Goal: Navigation & Orientation: Find specific page/section

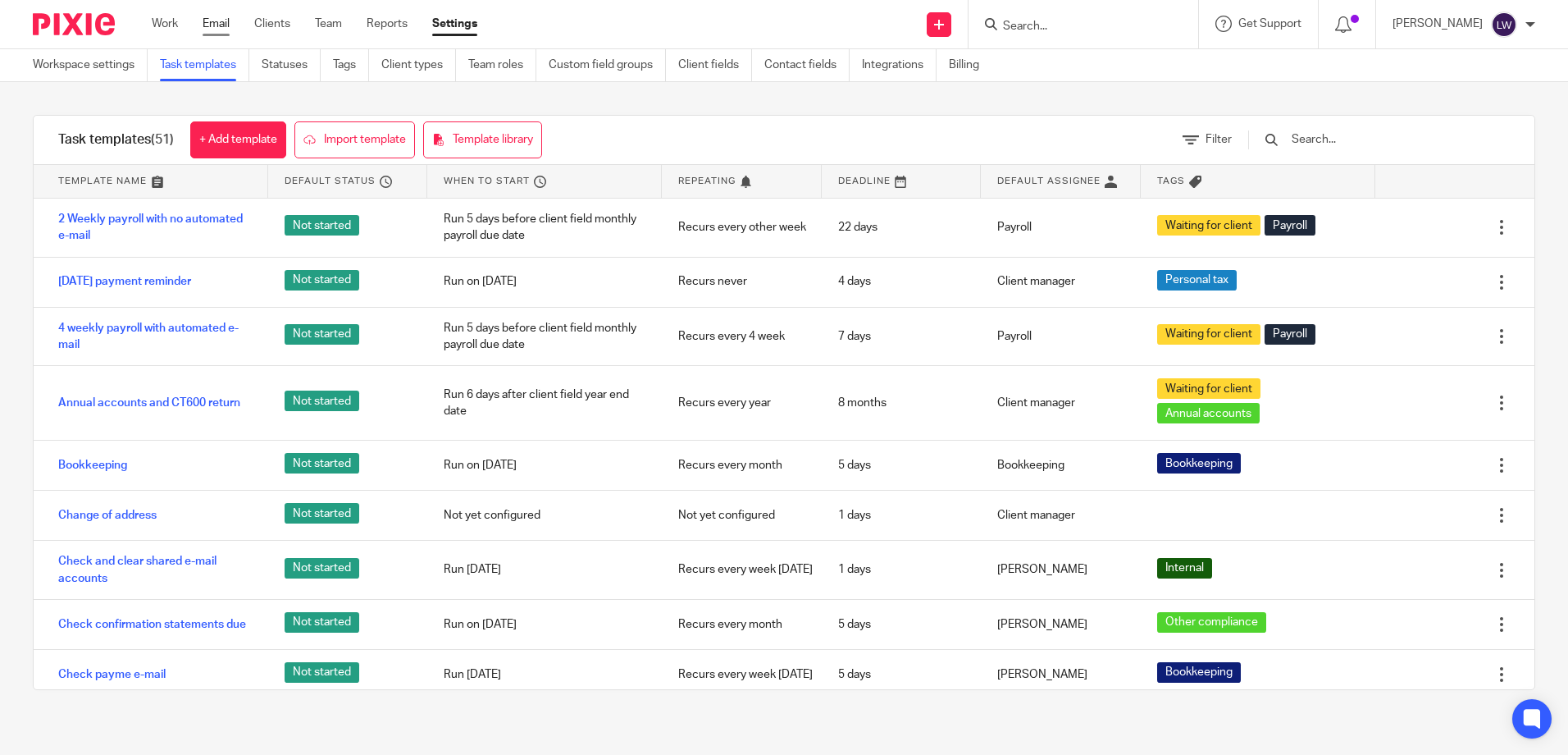
click at [212, 21] on link "Email" at bounding box center [216, 23] width 27 height 16
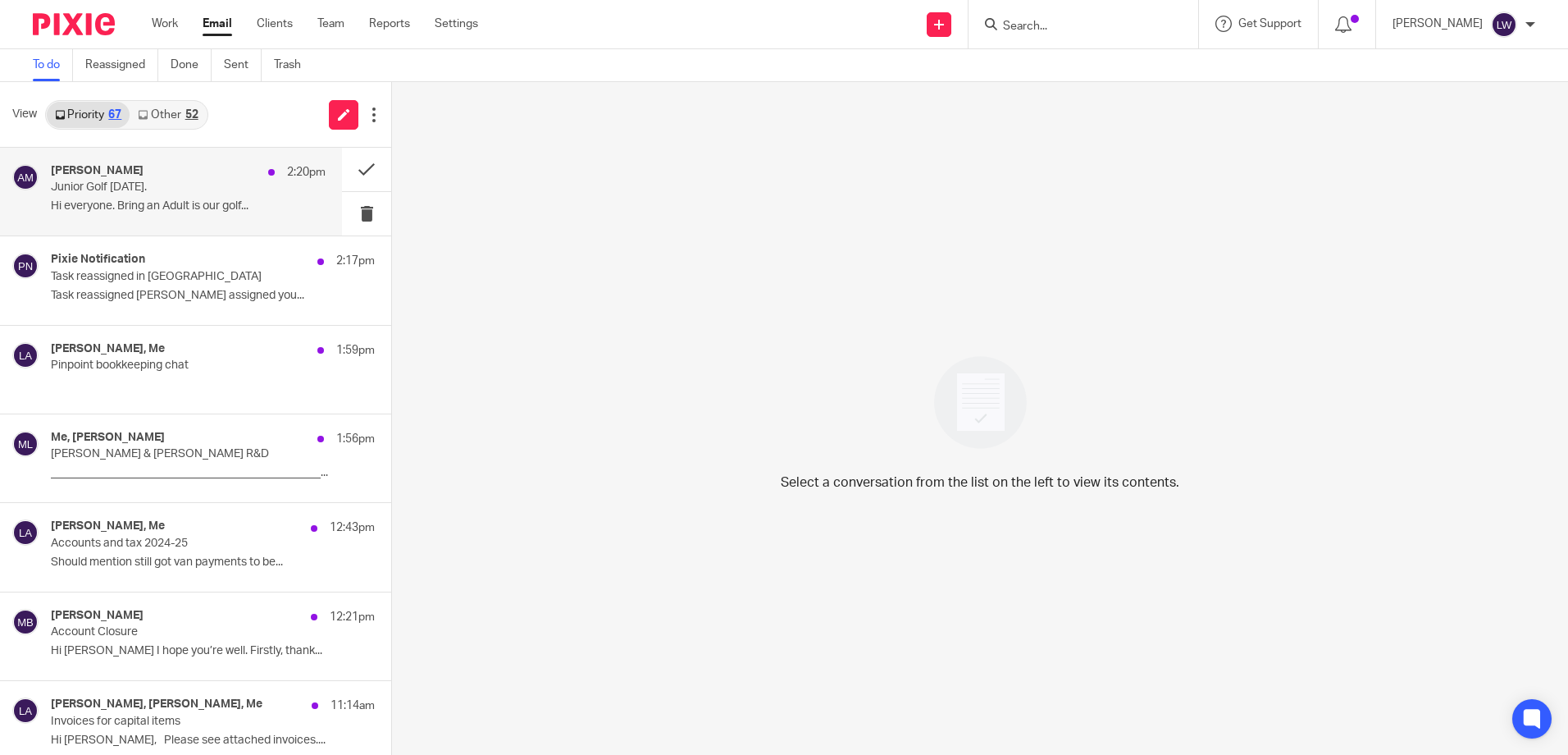
click at [157, 204] on p "Hi everyone. Bring an Adult is our golf..." at bounding box center [188, 206] width 275 height 14
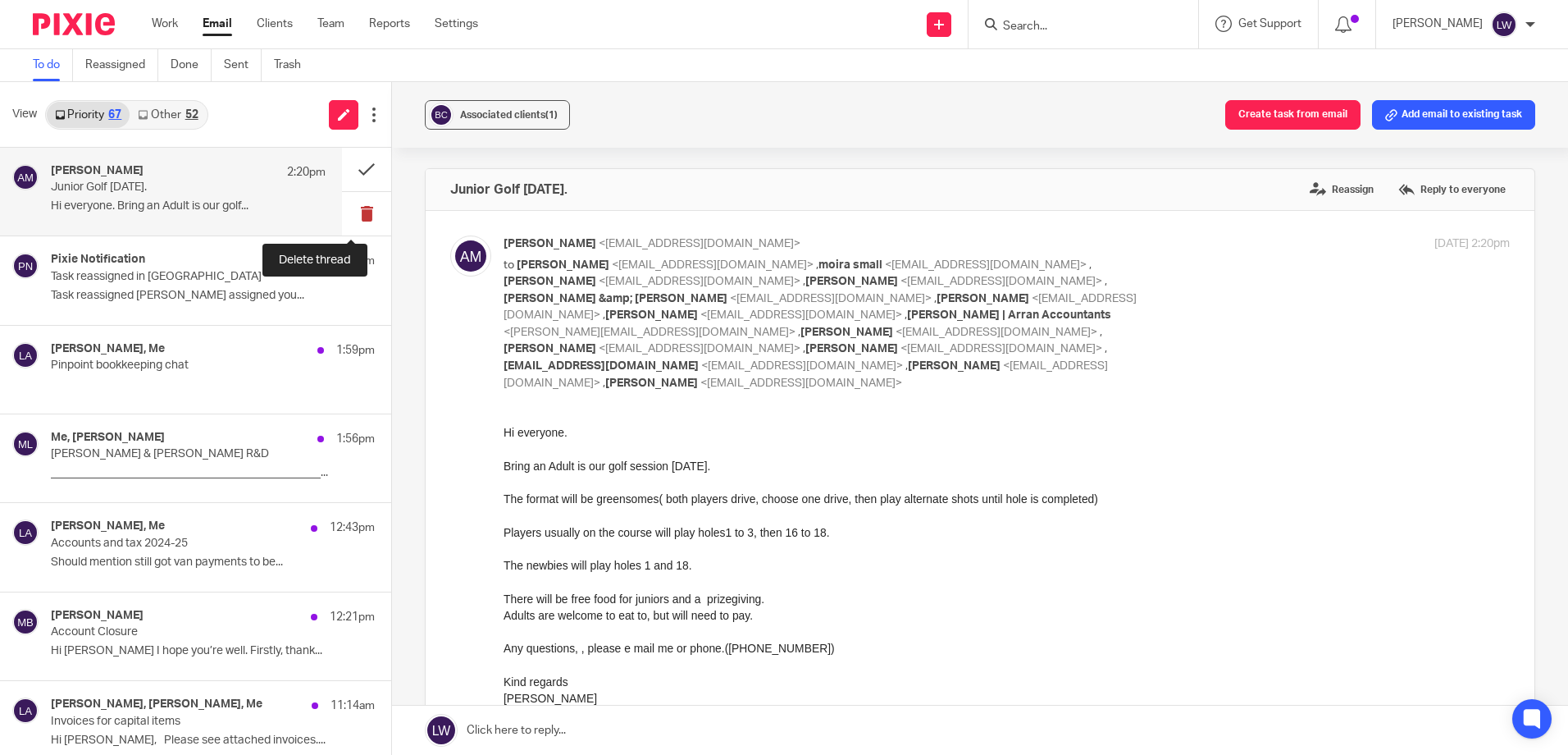
click at [352, 209] on button at bounding box center [366, 214] width 50 height 43
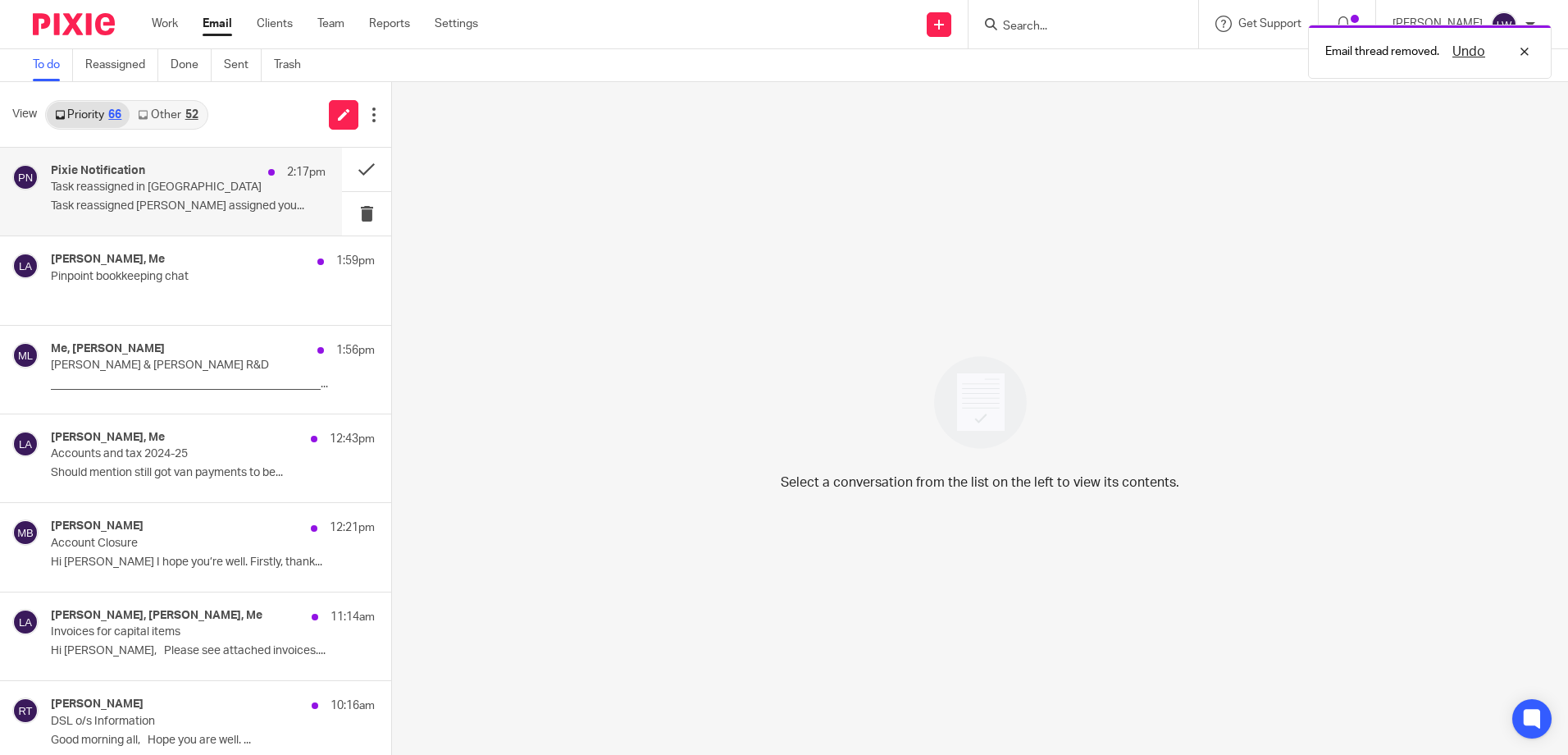
click at [147, 209] on p "Task reassigned Olivia Holmes assigned you..." at bounding box center [188, 206] width 275 height 14
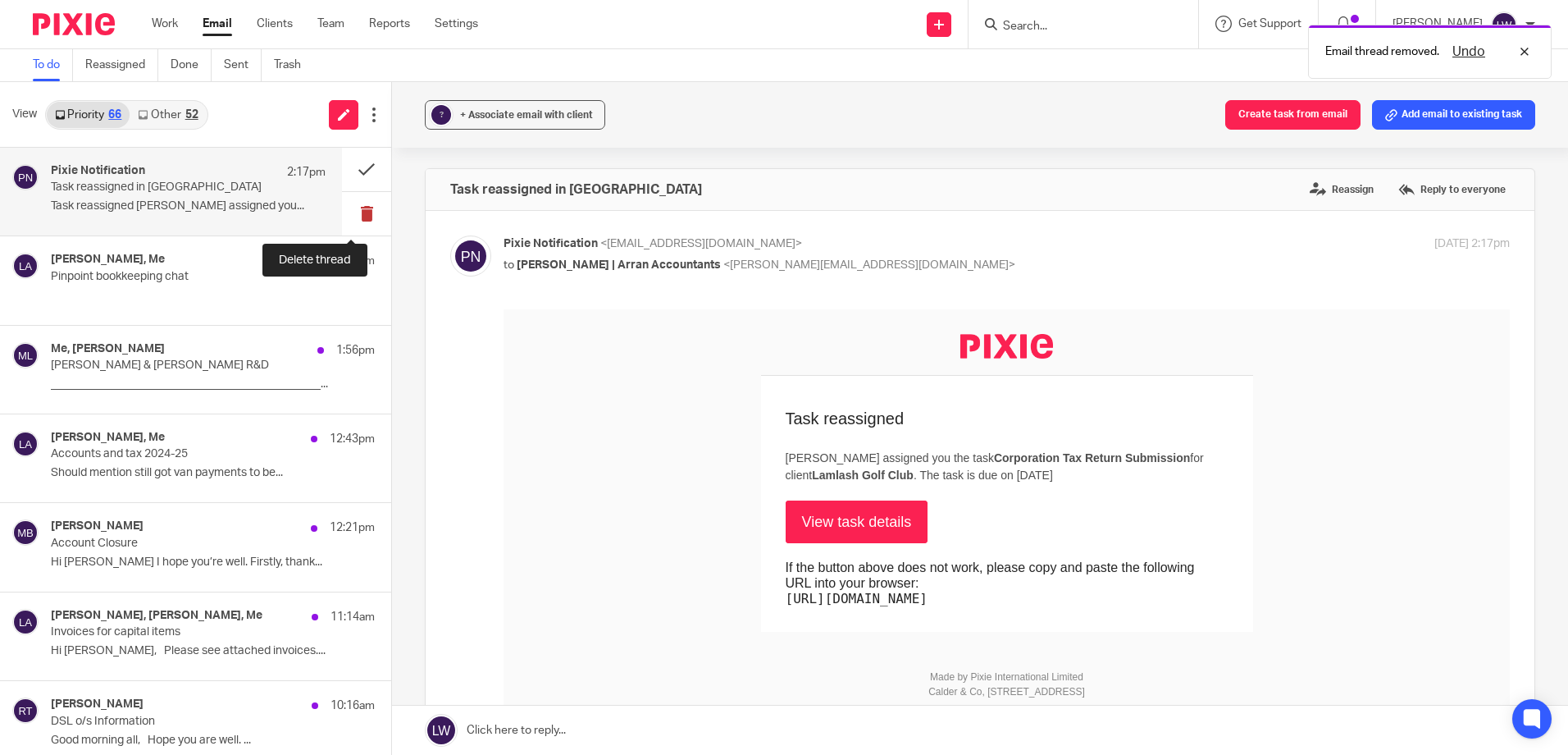
click at [348, 213] on button at bounding box center [366, 214] width 50 height 43
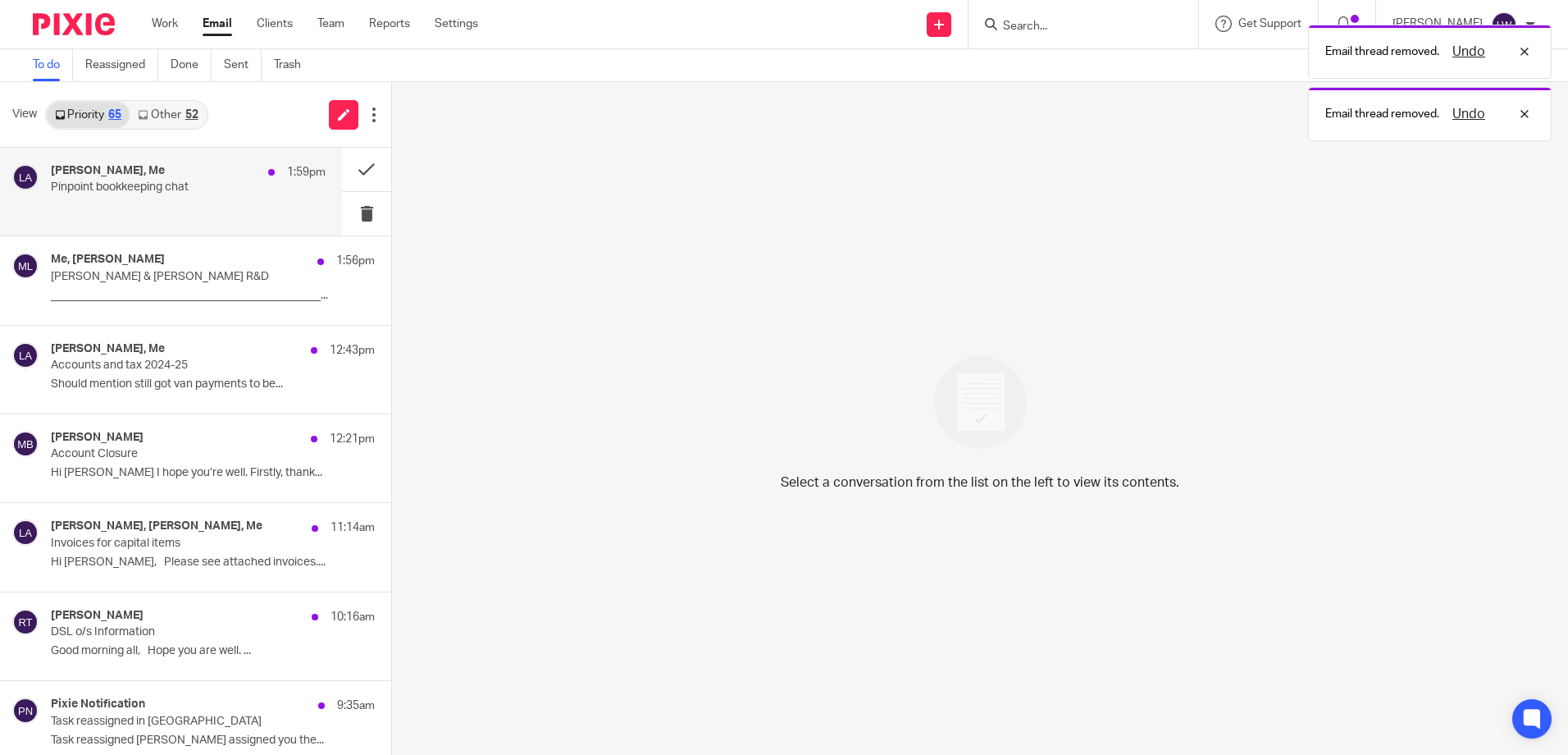
click at [143, 193] on p "Pinpoint bookkeeping chat" at bounding box center [160, 187] width 220 height 14
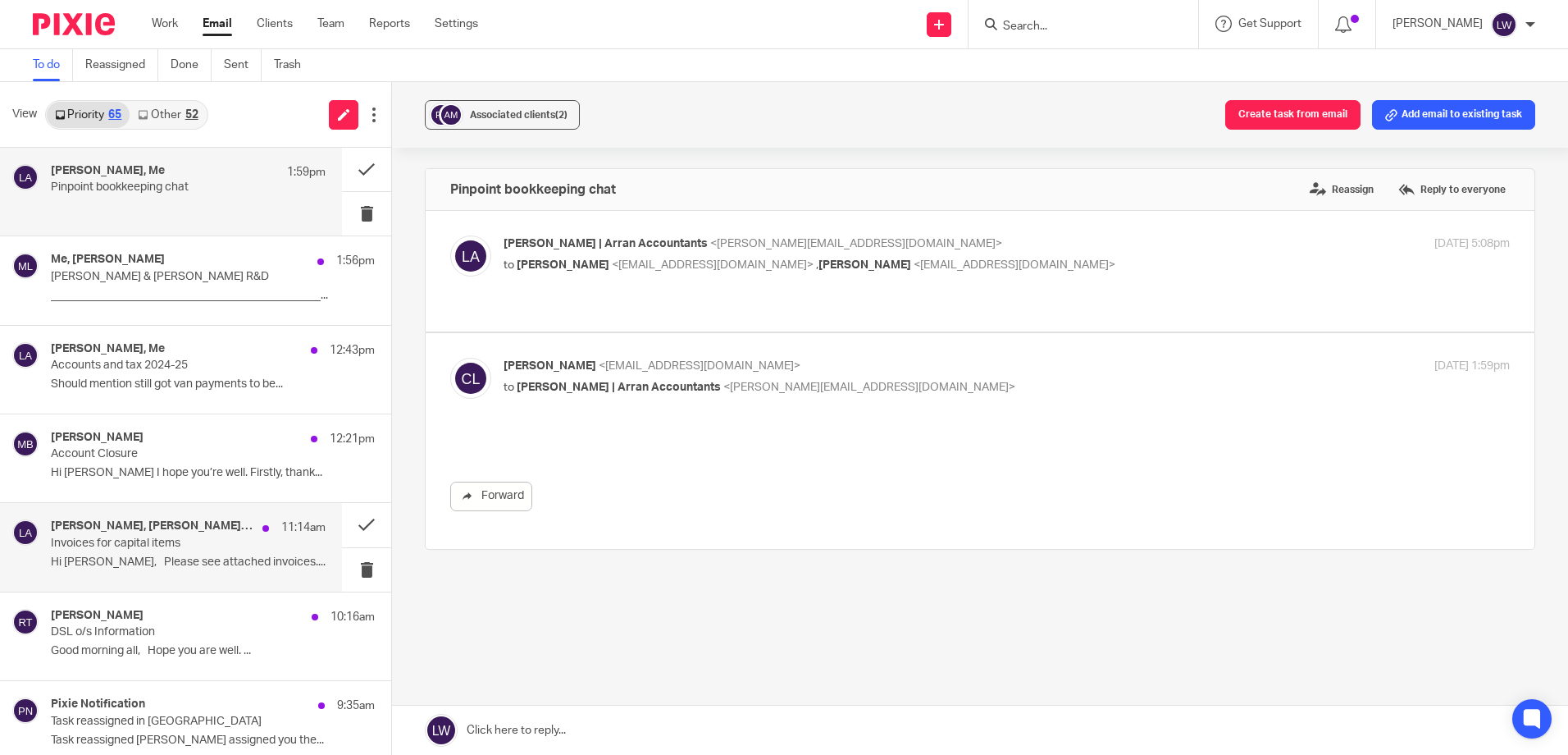
click at [192, 554] on div "Michelle Hill, Iain Burnside, Me 11:14am Invoices for capital items Hi Iain, Pl…" at bounding box center [188, 547] width 275 height 55
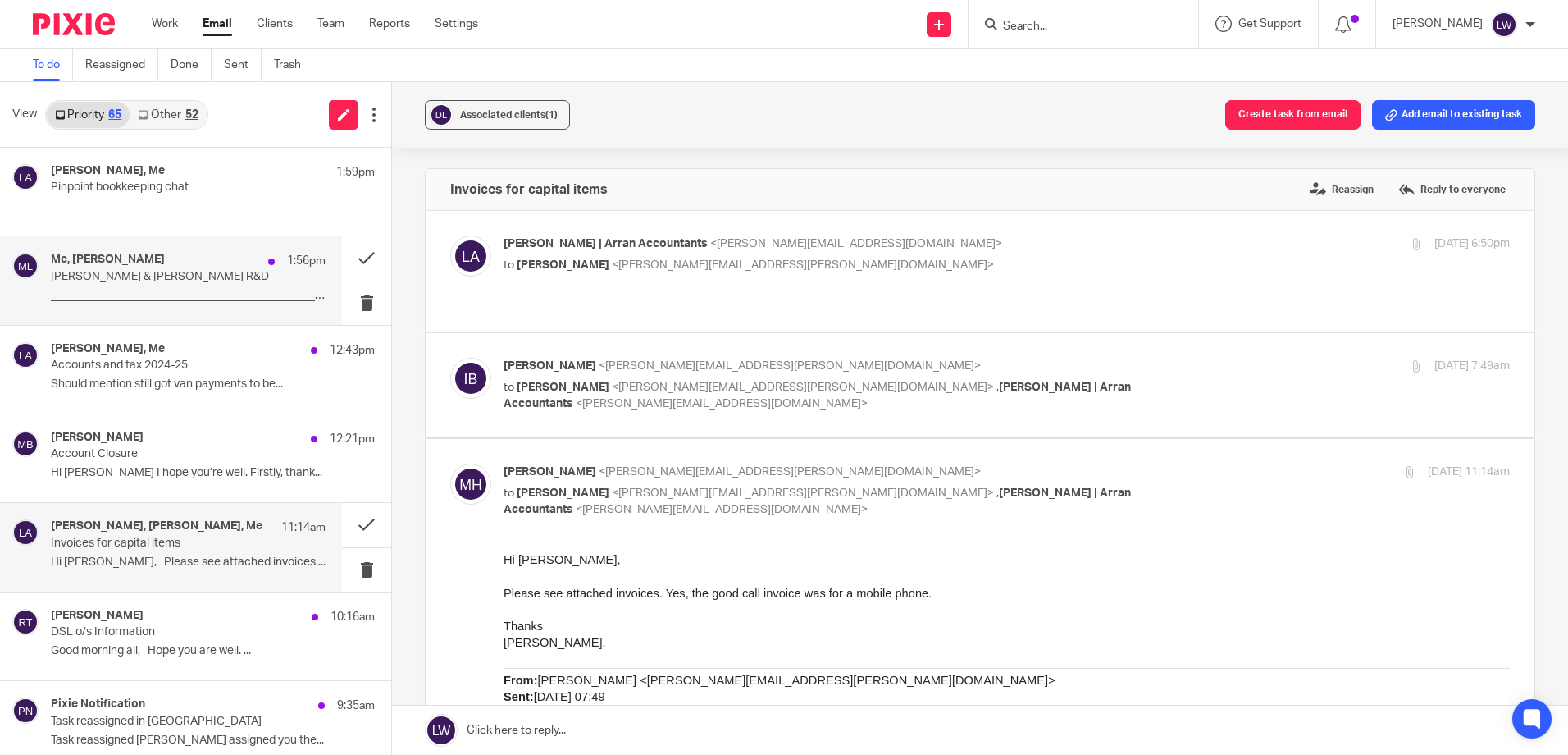
click at [156, 276] on p "Lorna & Michelle R&D" at bounding box center [160, 276] width 220 height 14
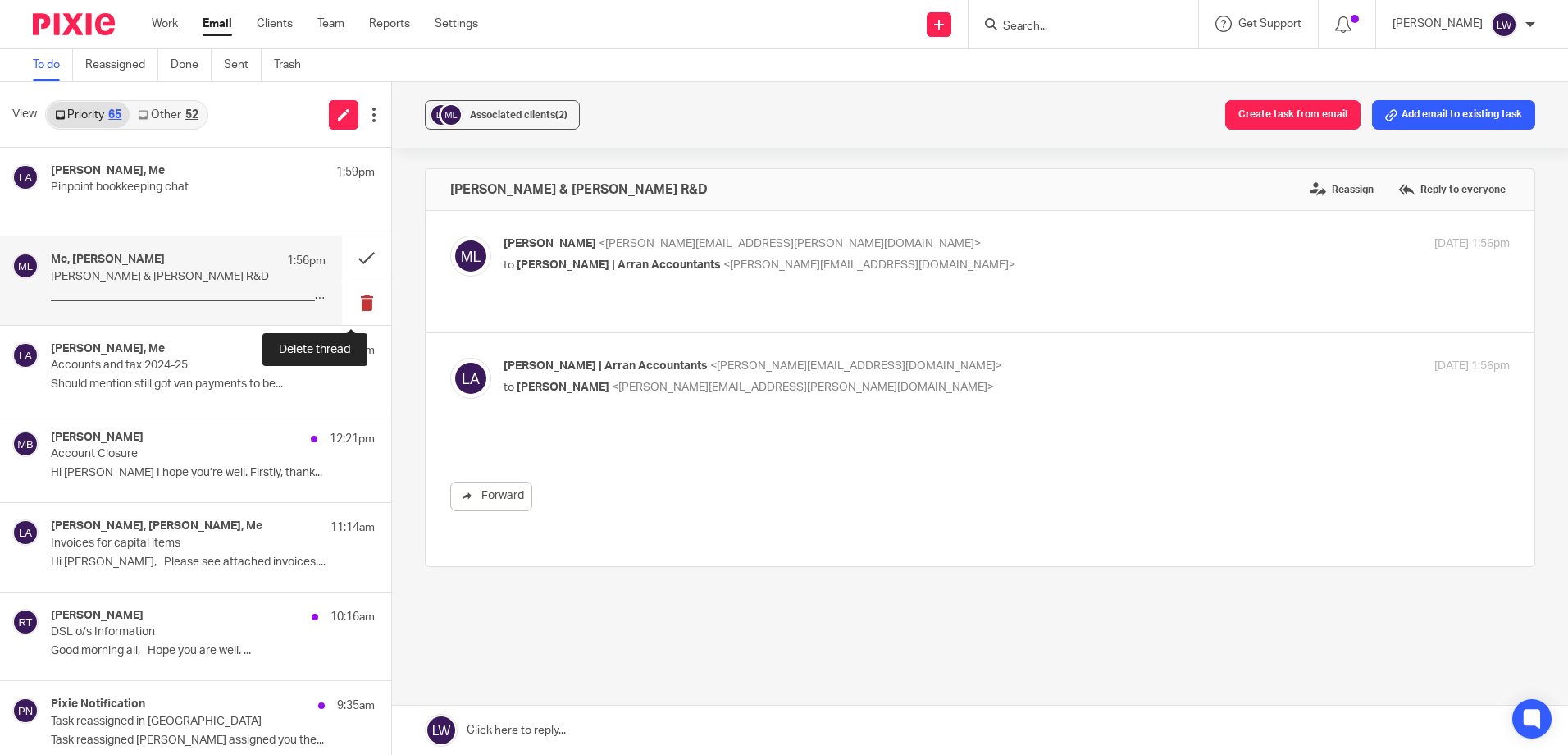
click at [355, 297] on button at bounding box center [366, 303] width 50 height 43
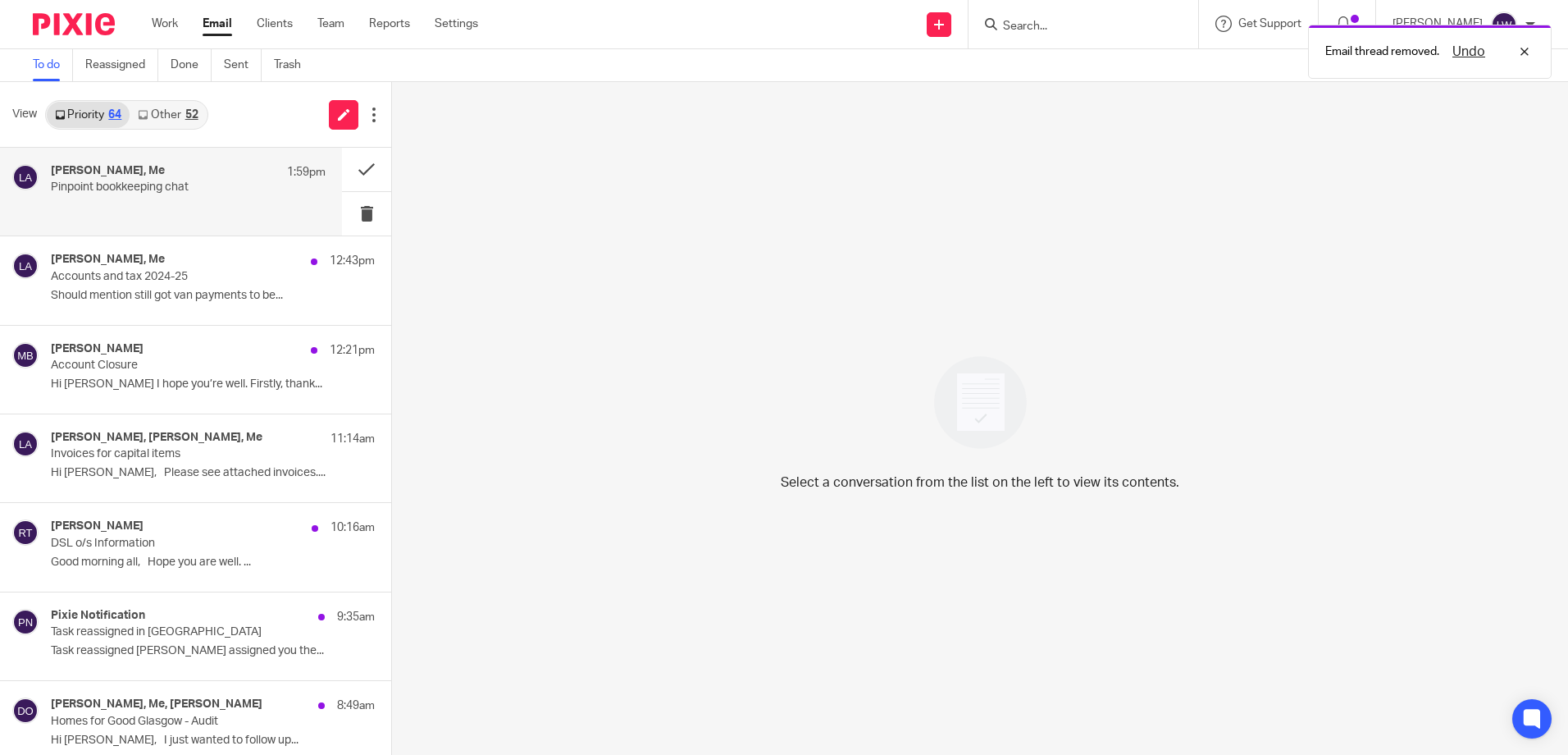
click at [165, 184] on p "Pinpoint bookkeeping chat" at bounding box center [160, 187] width 220 height 14
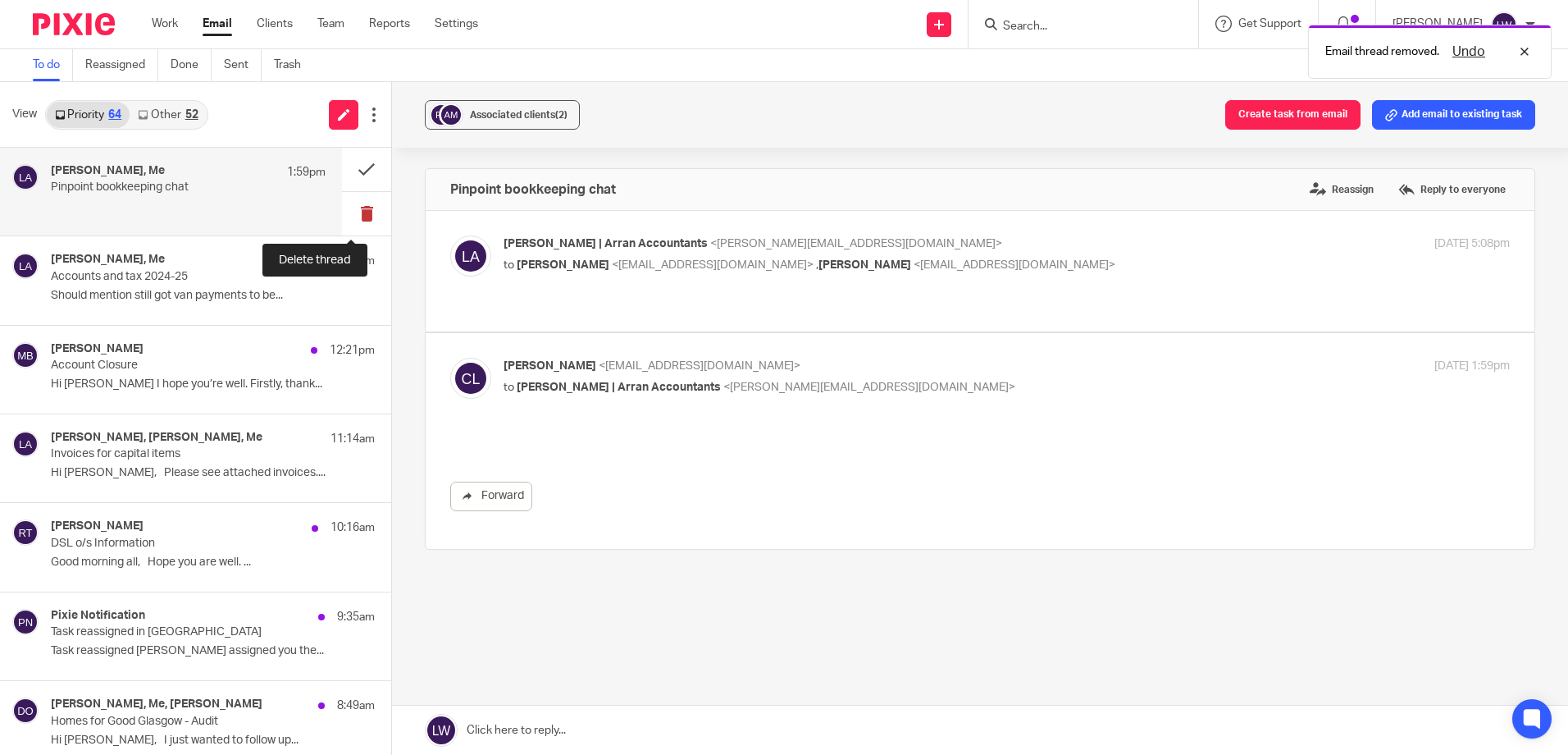
drag, startPoint x: 354, startPoint y: 213, endPoint x: 235, endPoint y: 182, distance: 123.0
click at [354, 213] on button at bounding box center [366, 214] width 50 height 43
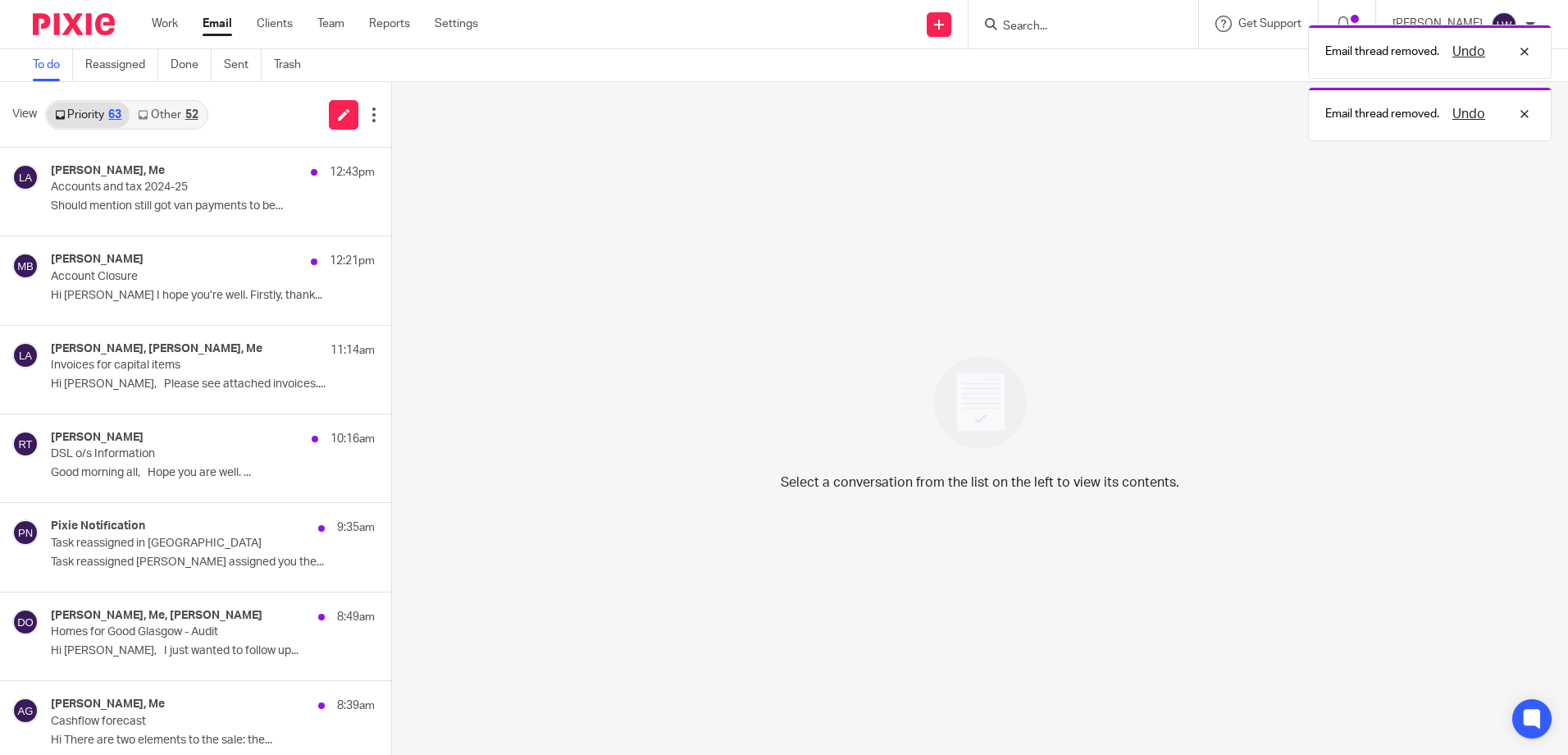
click at [153, 115] on link "Other 52" at bounding box center [168, 115] width 77 height 26
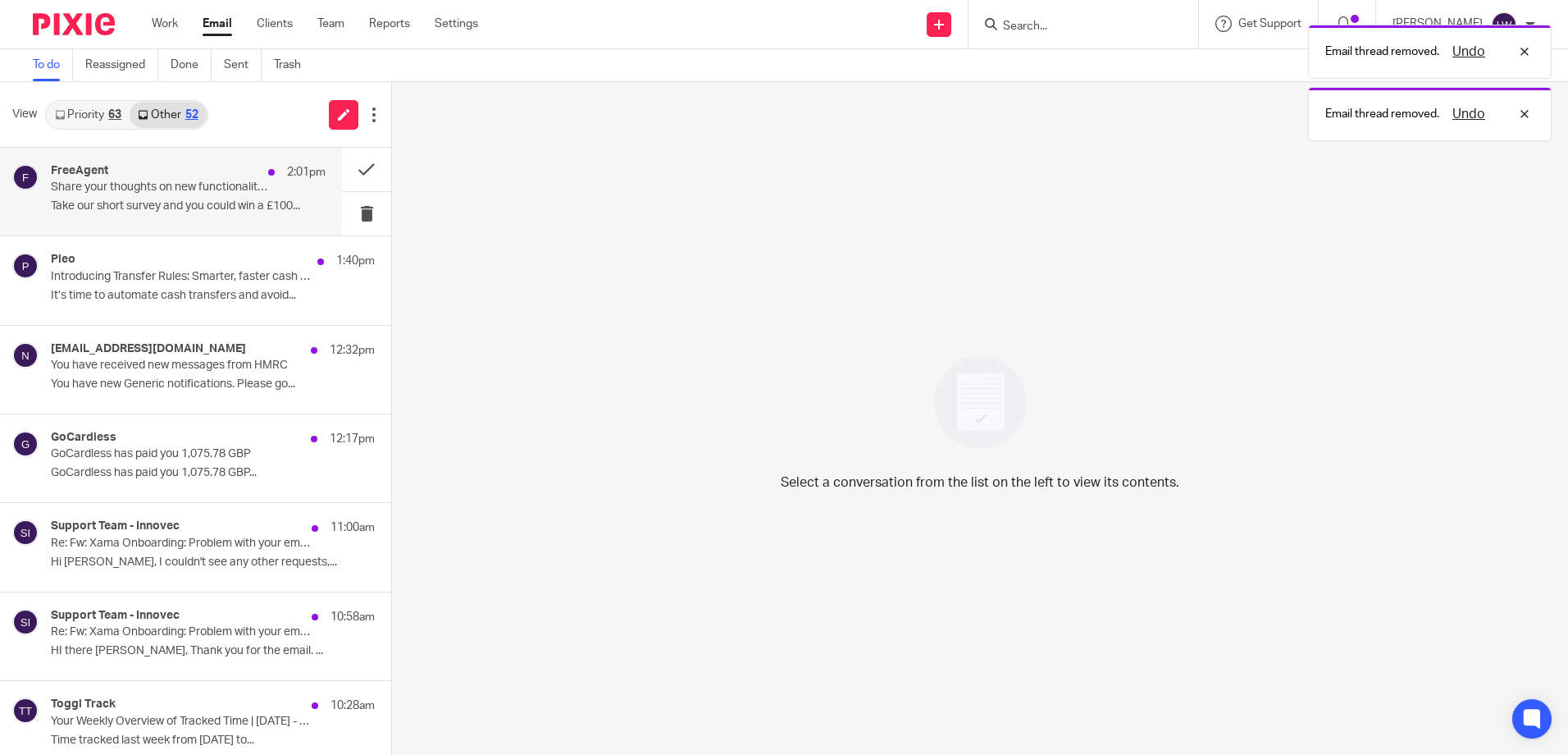
drag, startPoint x: 155, startPoint y: 171, endPoint x: 181, endPoint y: 186, distance: 30.0
click at [155, 171] on div "FreeAgent 2:01pm" at bounding box center [188, 172] width 275 height 16
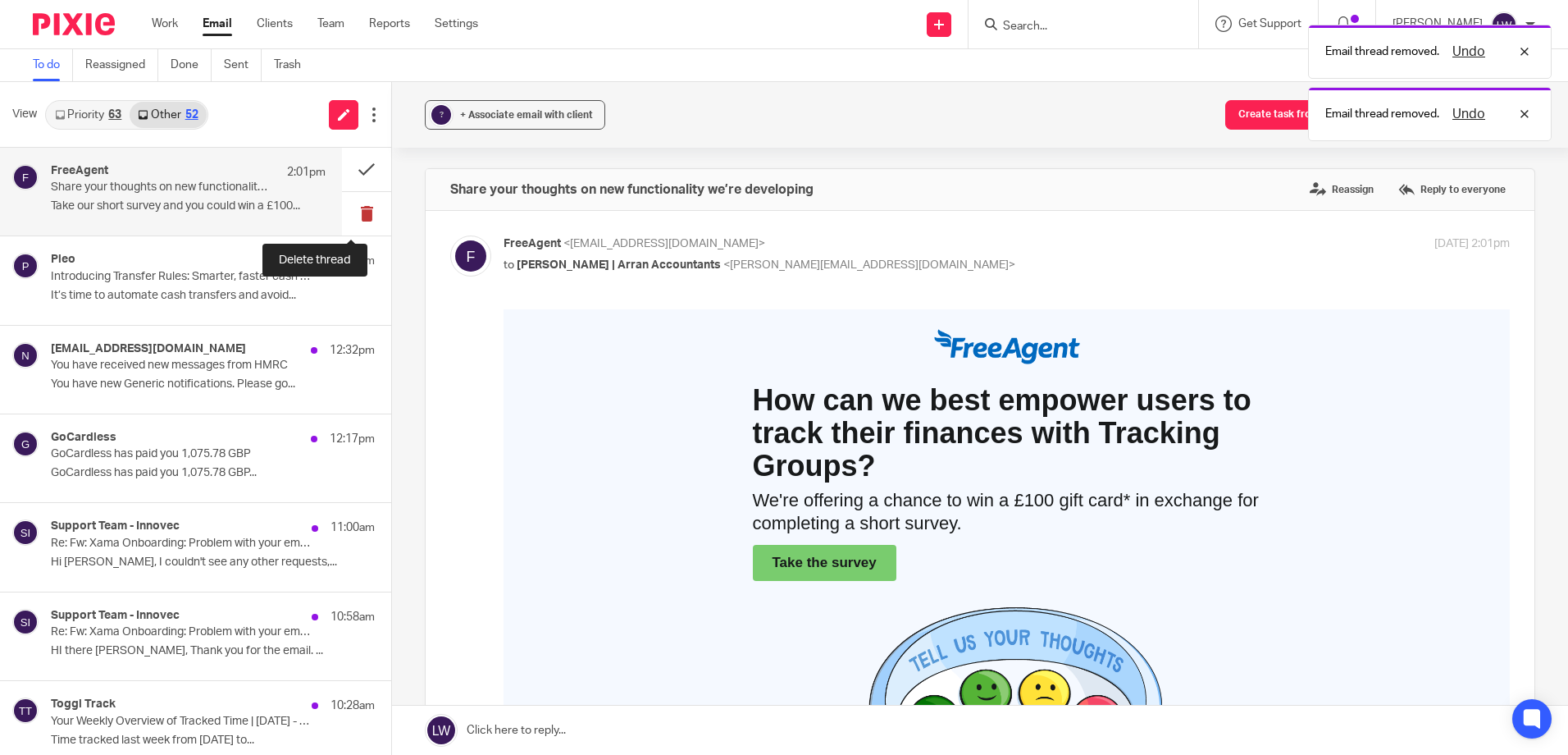
click at [353, 207] on button at bounding box center [366, 214] width 50 height 43
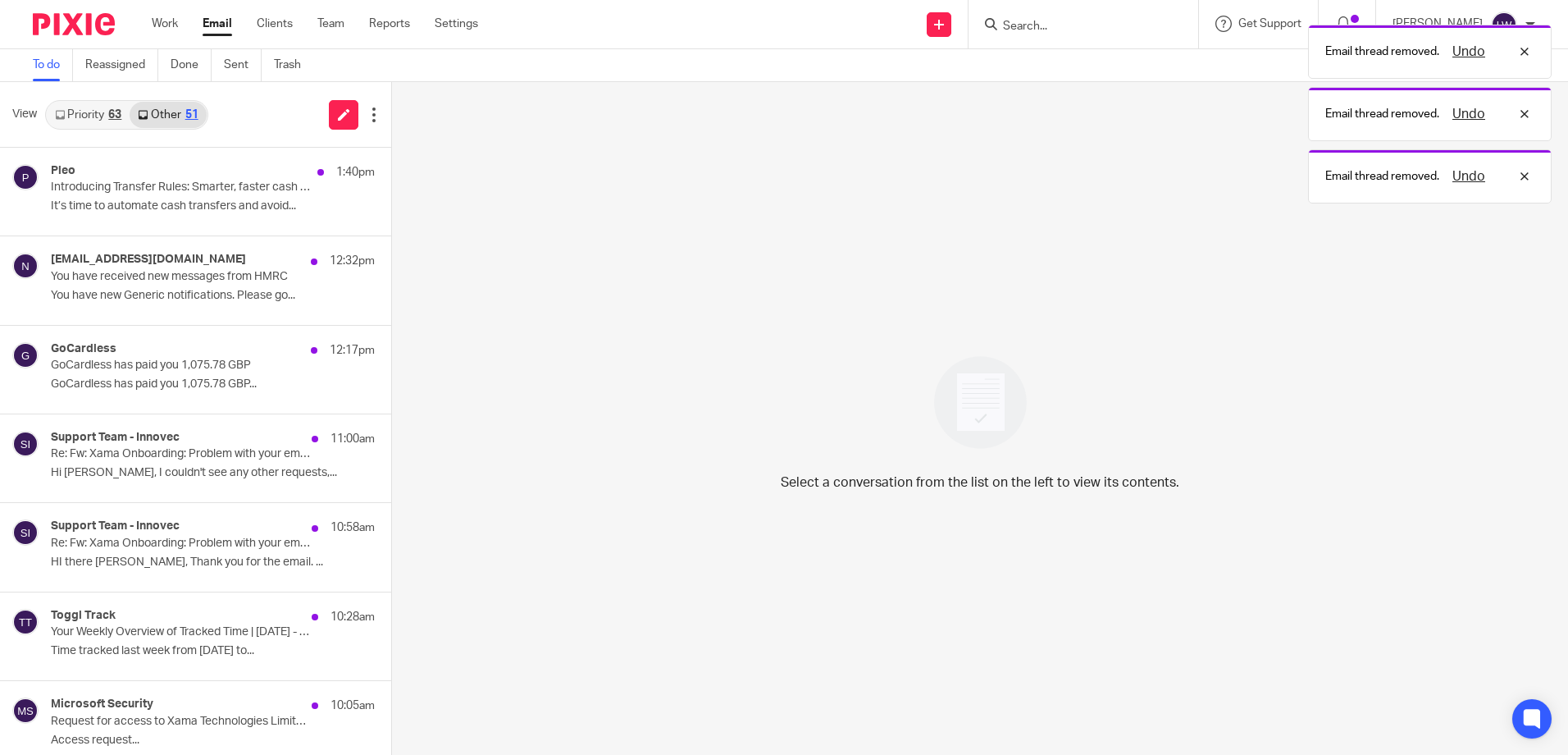
click at [183, 195] on div "Pleo 1:40pm Introducing Transfer Rules: Smarter, faster cash management It’s ti…" at bounding box center [212, 191] width 324 height 55
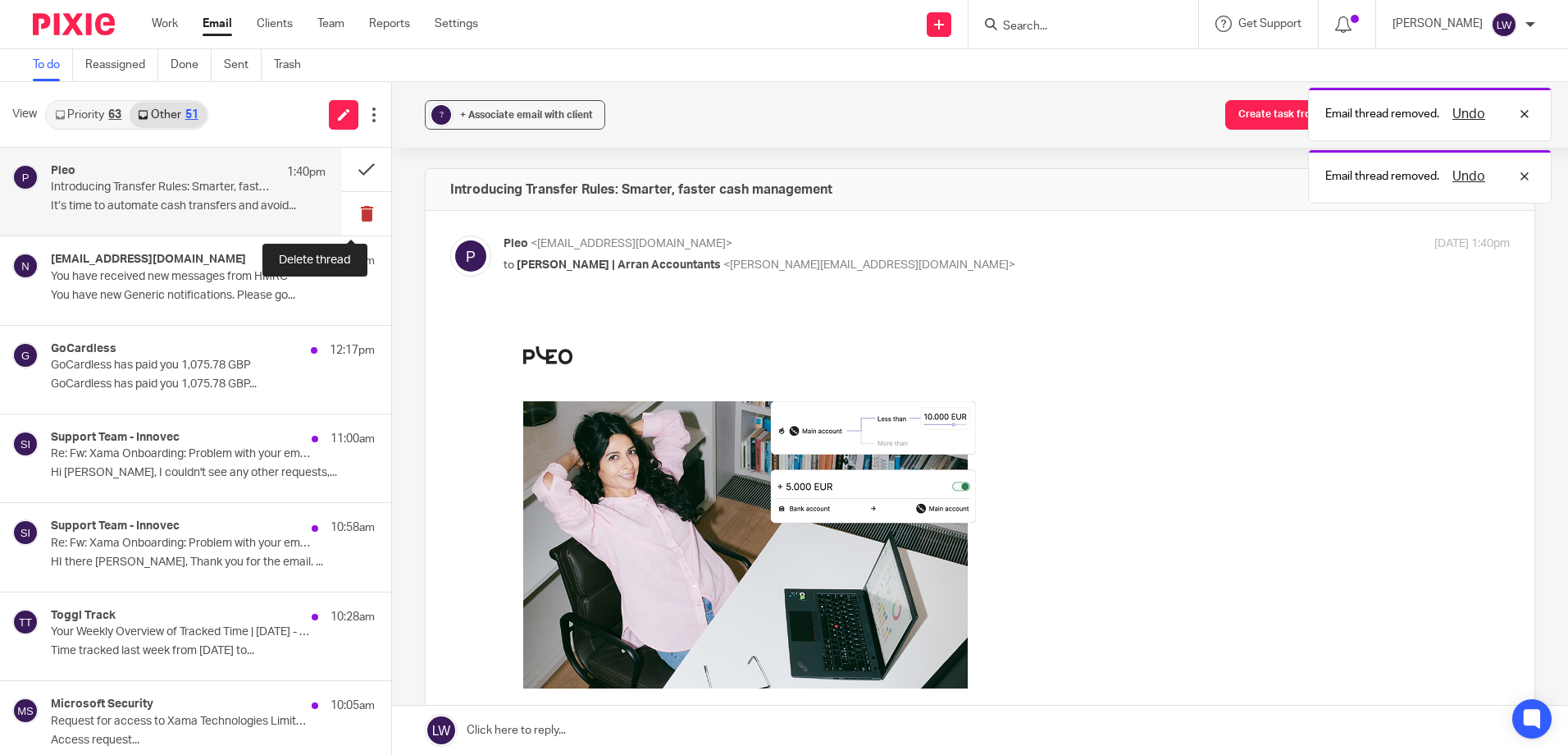
click at [351, 215] on button at bounding box center [366, 214] width 50 height 43
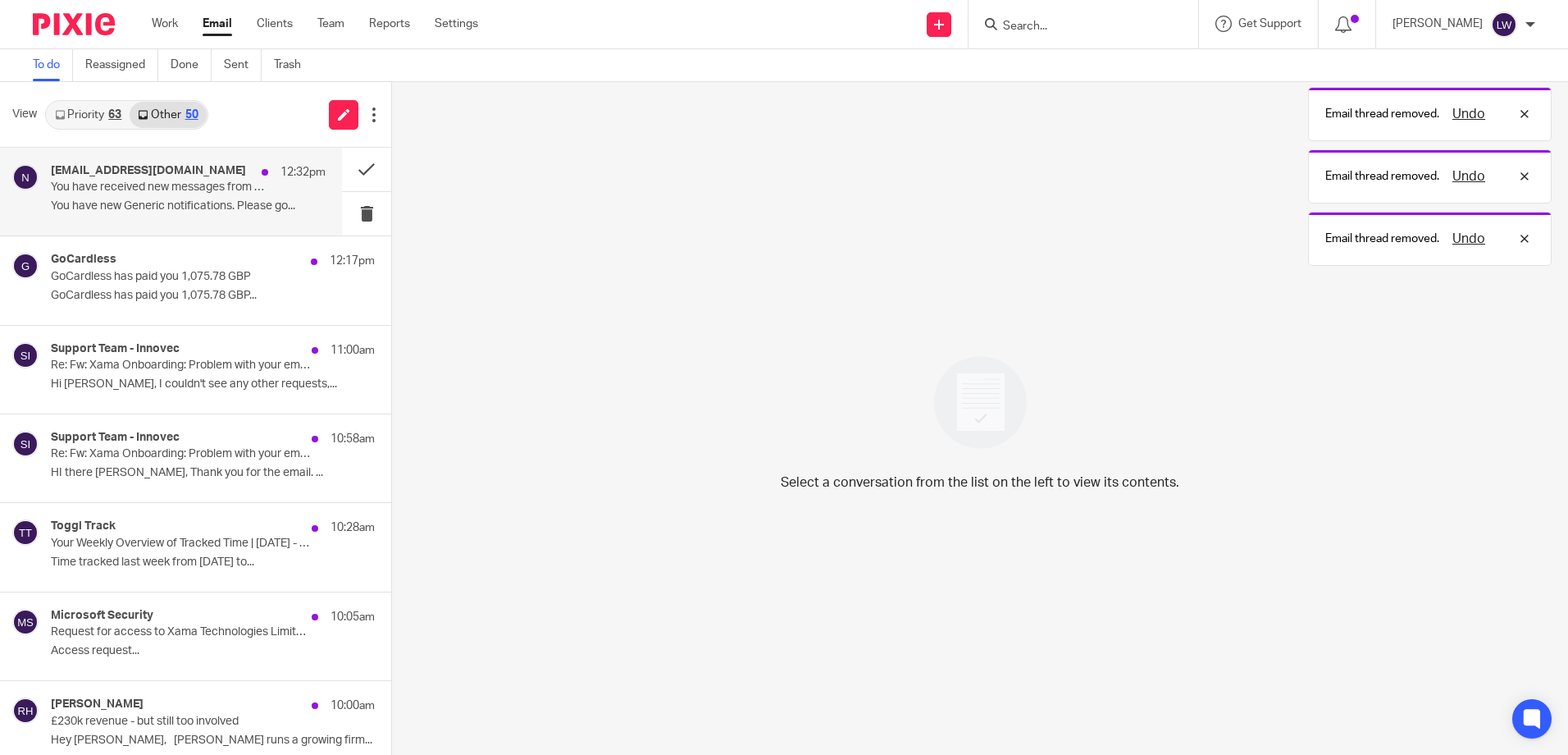
click at [140, 203] on p "You have new Generic notifications. Please go..." at bounding box center [188, 206] width 275 height 14
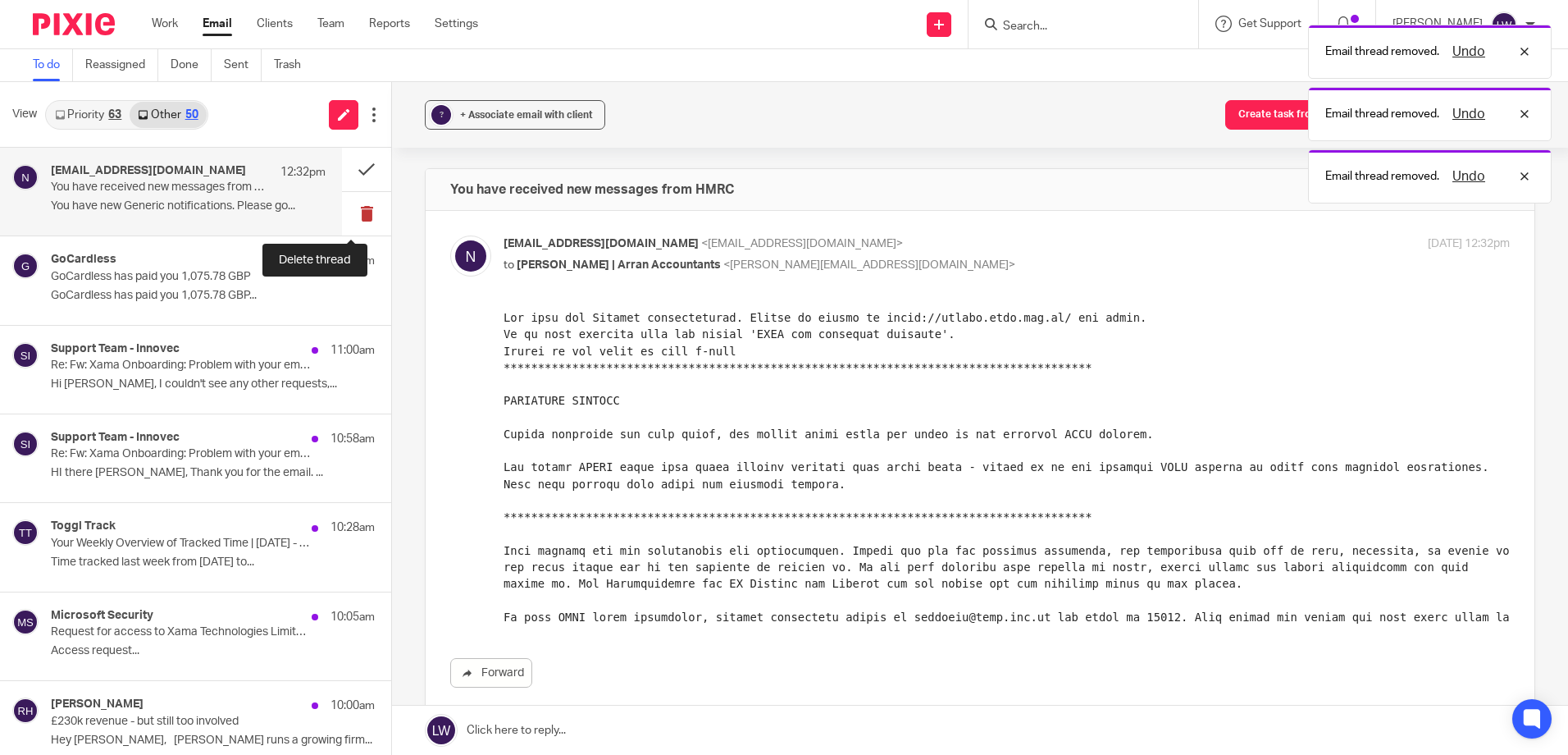
click at [346, 211] on button at bounding box center [366, 214] width 50 height 43
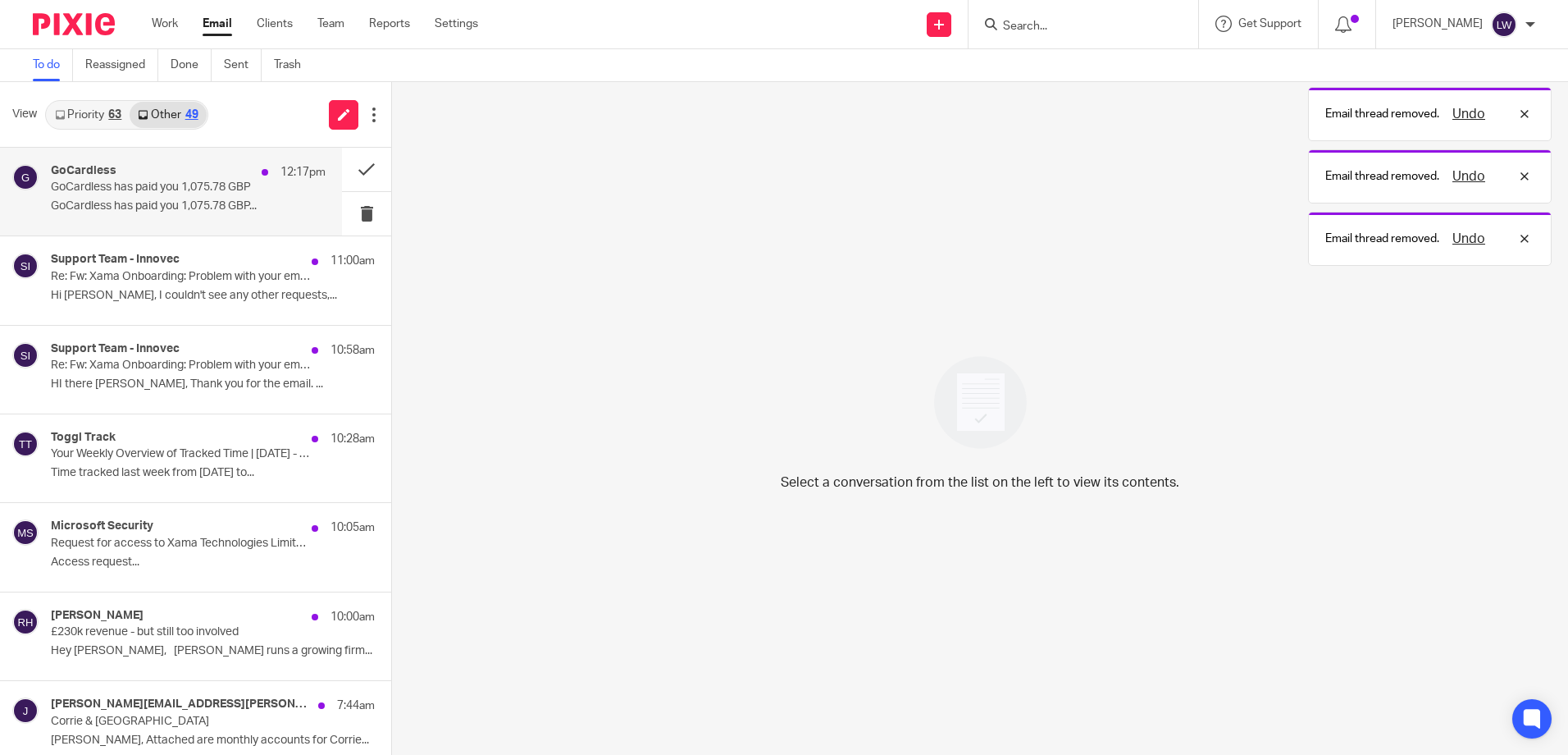
click at [159, 202] on p "GoCardless has paid you 1,075.78 GBP..." at bounding box center [188, 206] width 275 height 14
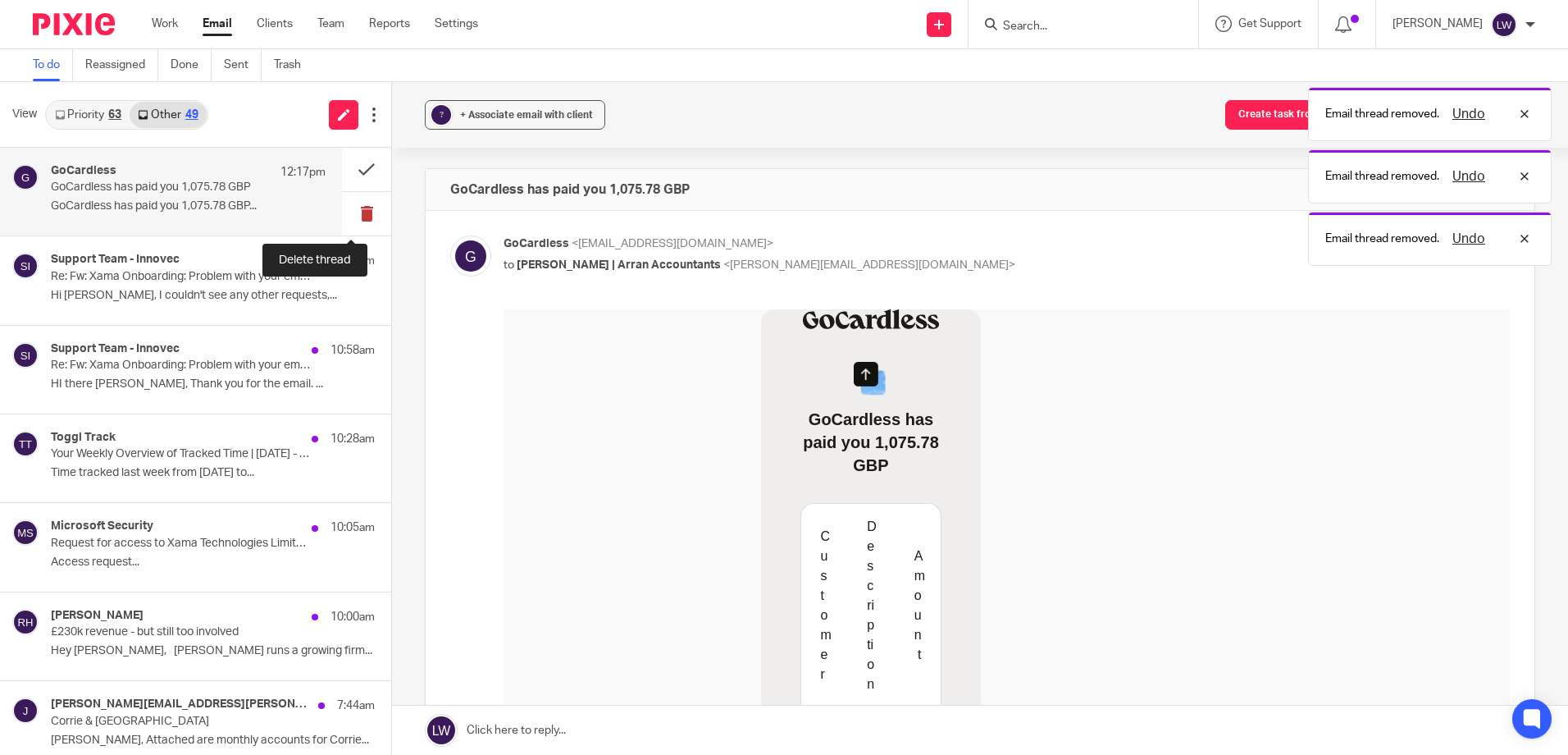
click at [352, 209] on button at bounding box center [366, 214] width 50 height 43
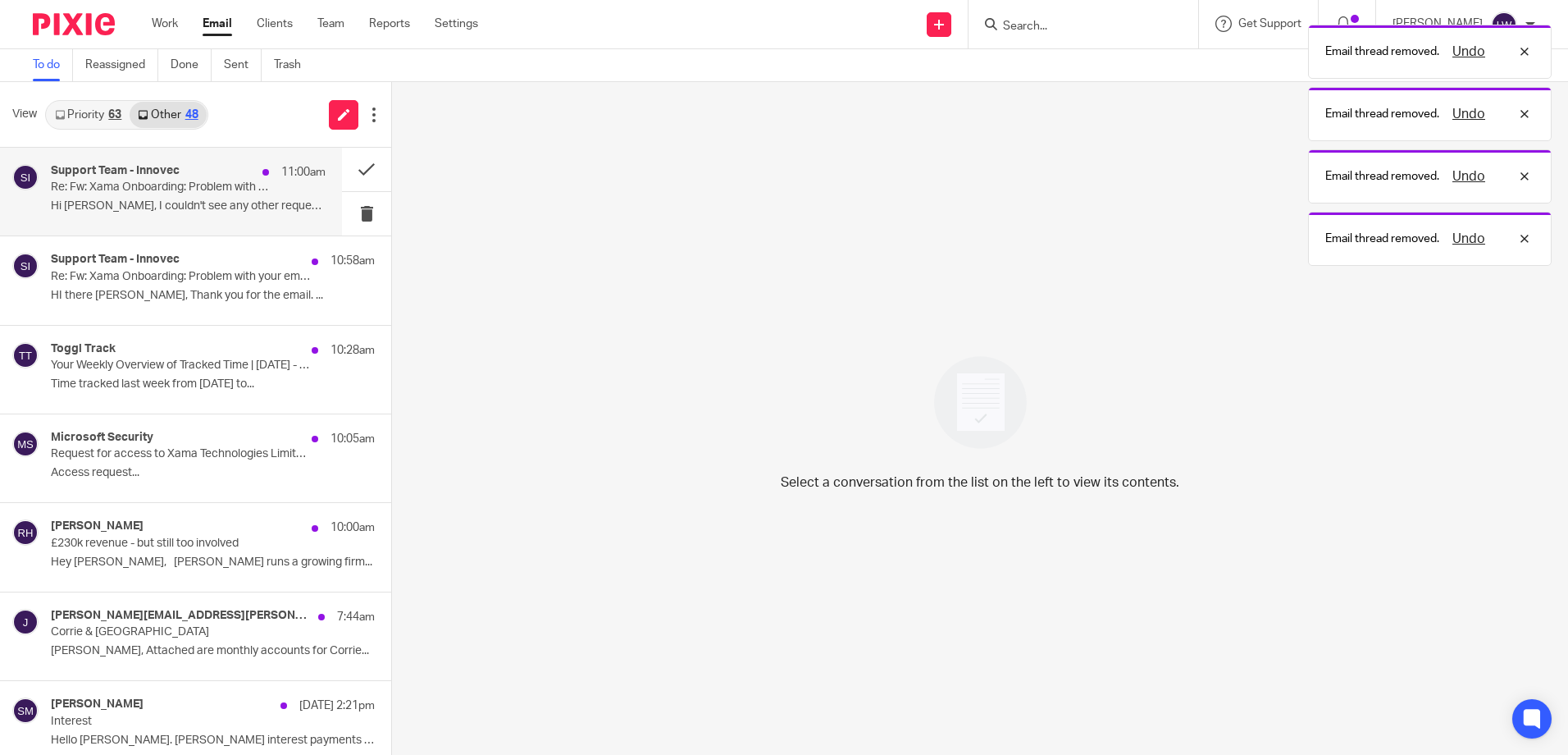
click at [177, 199] on p "Hi Lorna, I couldn't see any other requests,..." at bounding box center [188, 206] width 275 height 14
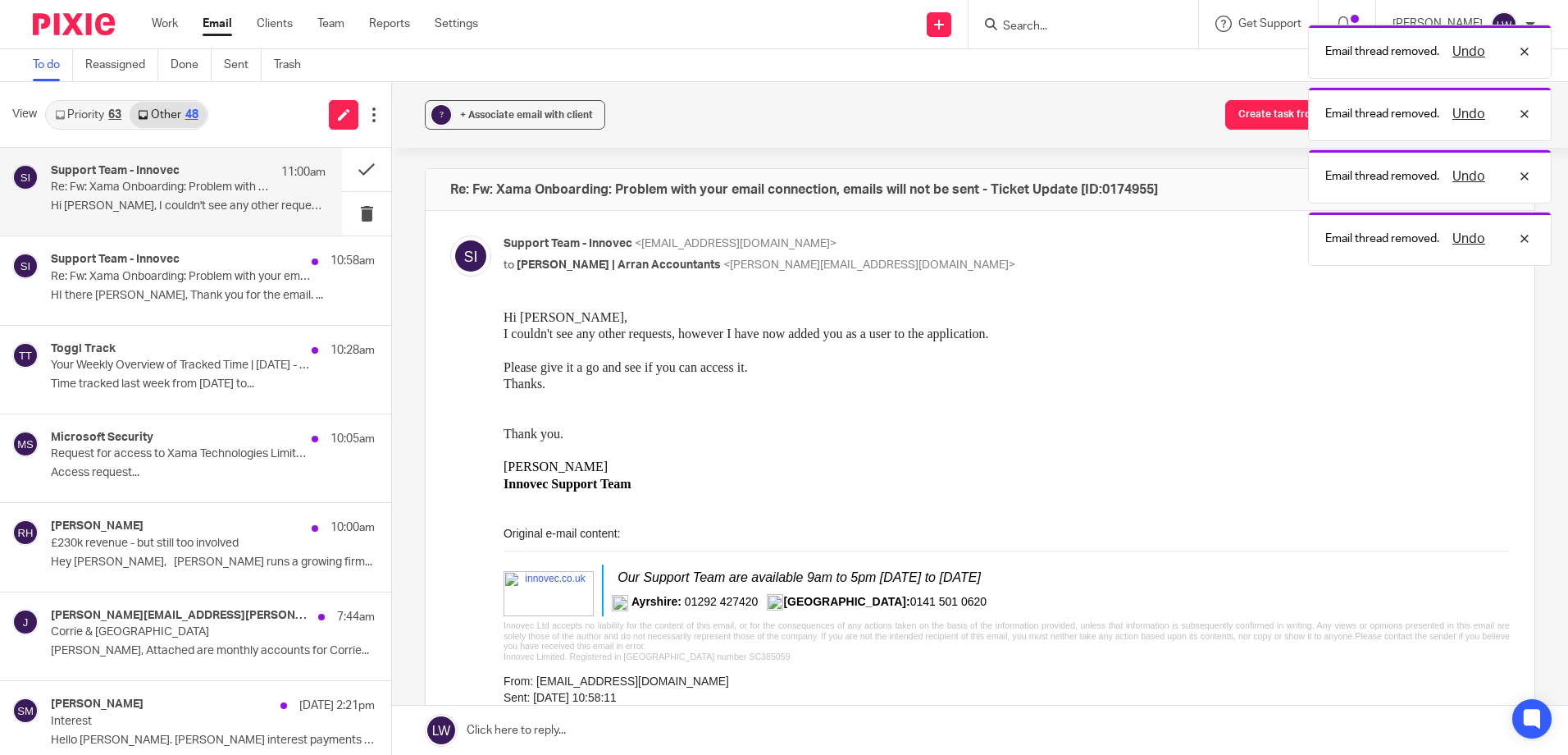
click at [103, 102] on link "Priority 63" at bounding box center [88, 115] width 83 height 26
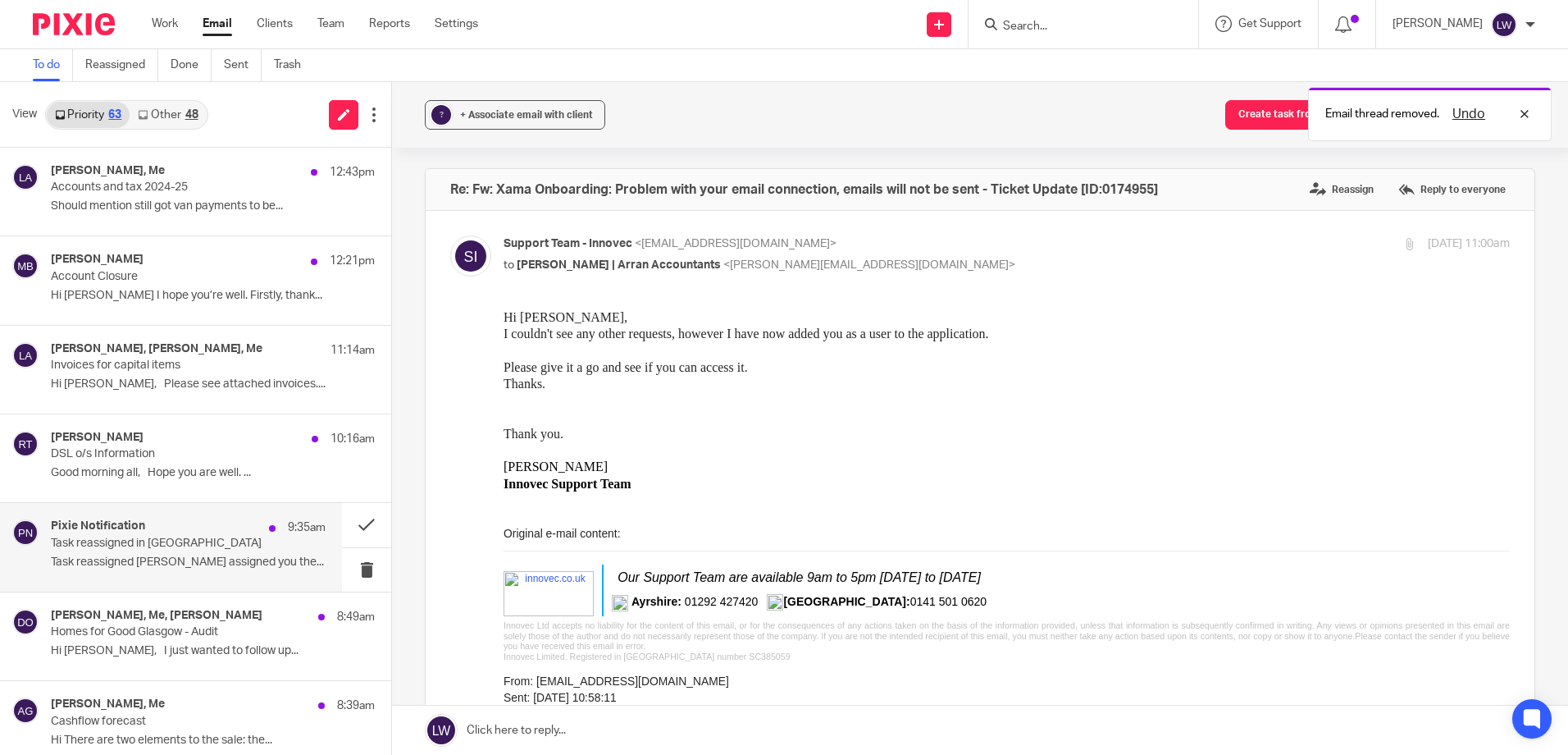
click at [147, 529] on div "Pixie Notification 9:35am" at bounding box center [188, 528] width 275 height 16
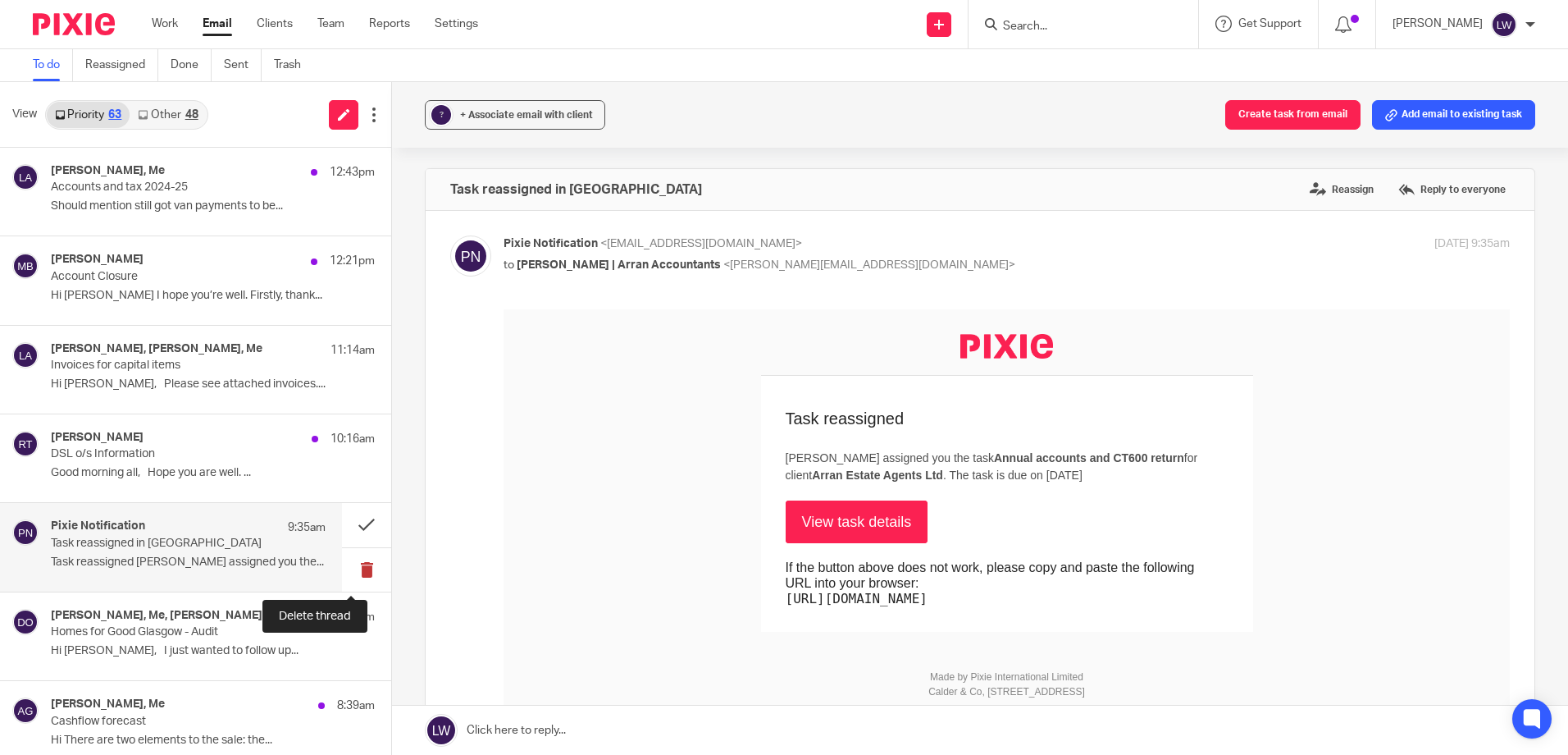
click at [347, 571] on button at bounding box center [366, 569] width 50 height 43
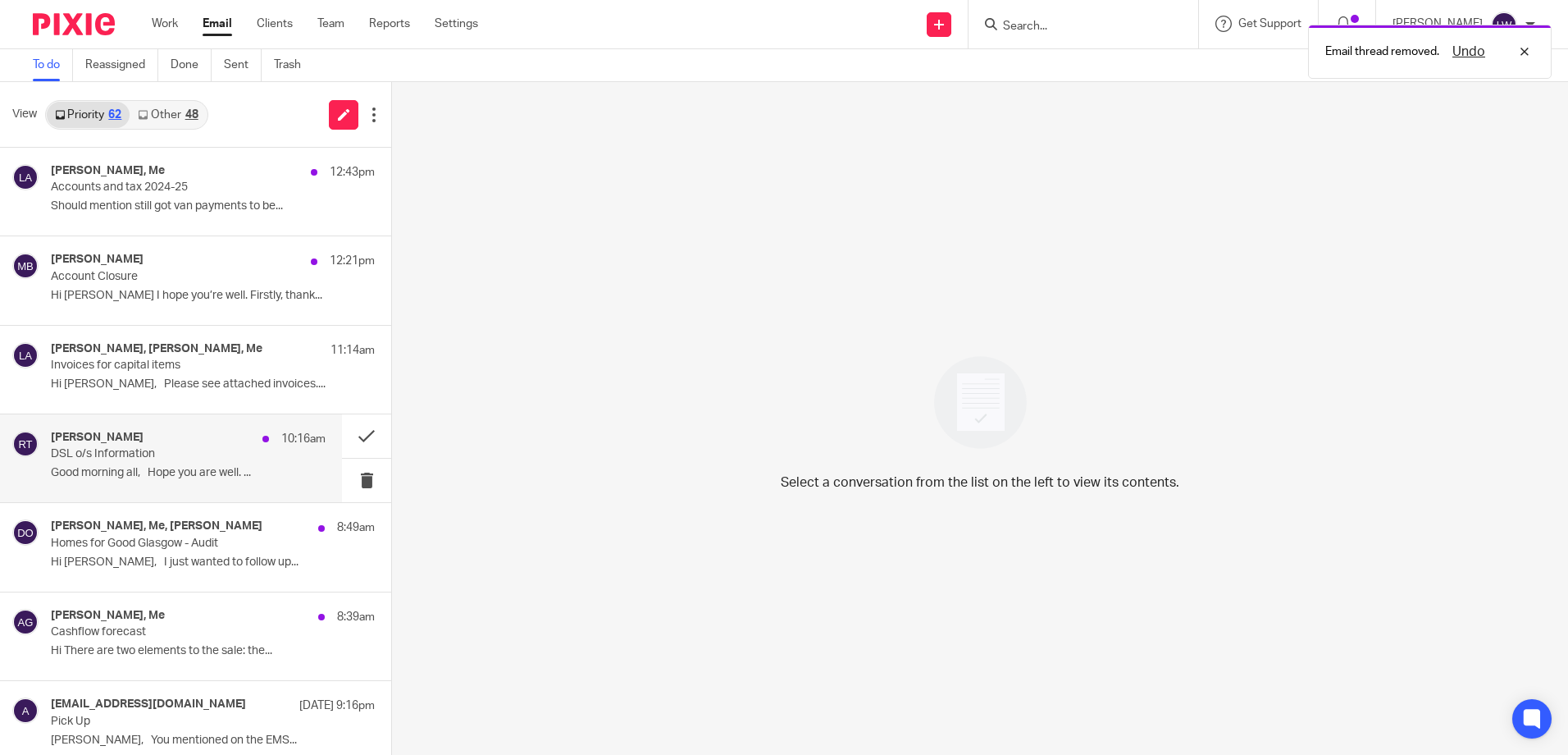
click at [81, 465] on div "Ryan Tennant 10:16am DSL o/s Information Good morning all, Hope you are well. .…" at bounding box center [188, 457] width 275 height 55
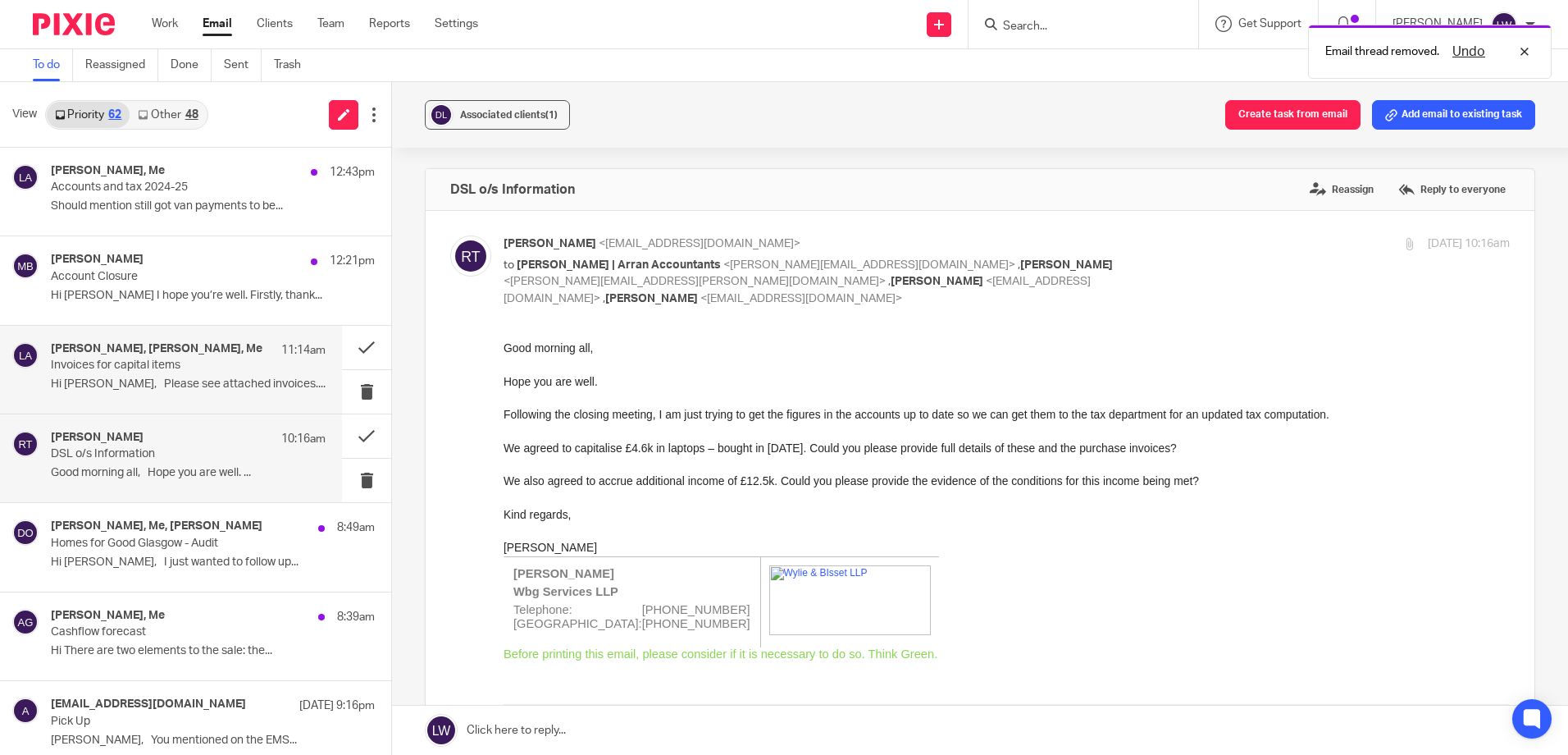
click at [102, 372] on p "Invoices for capital items" at bounding box center [160, 364] width 220 height 14
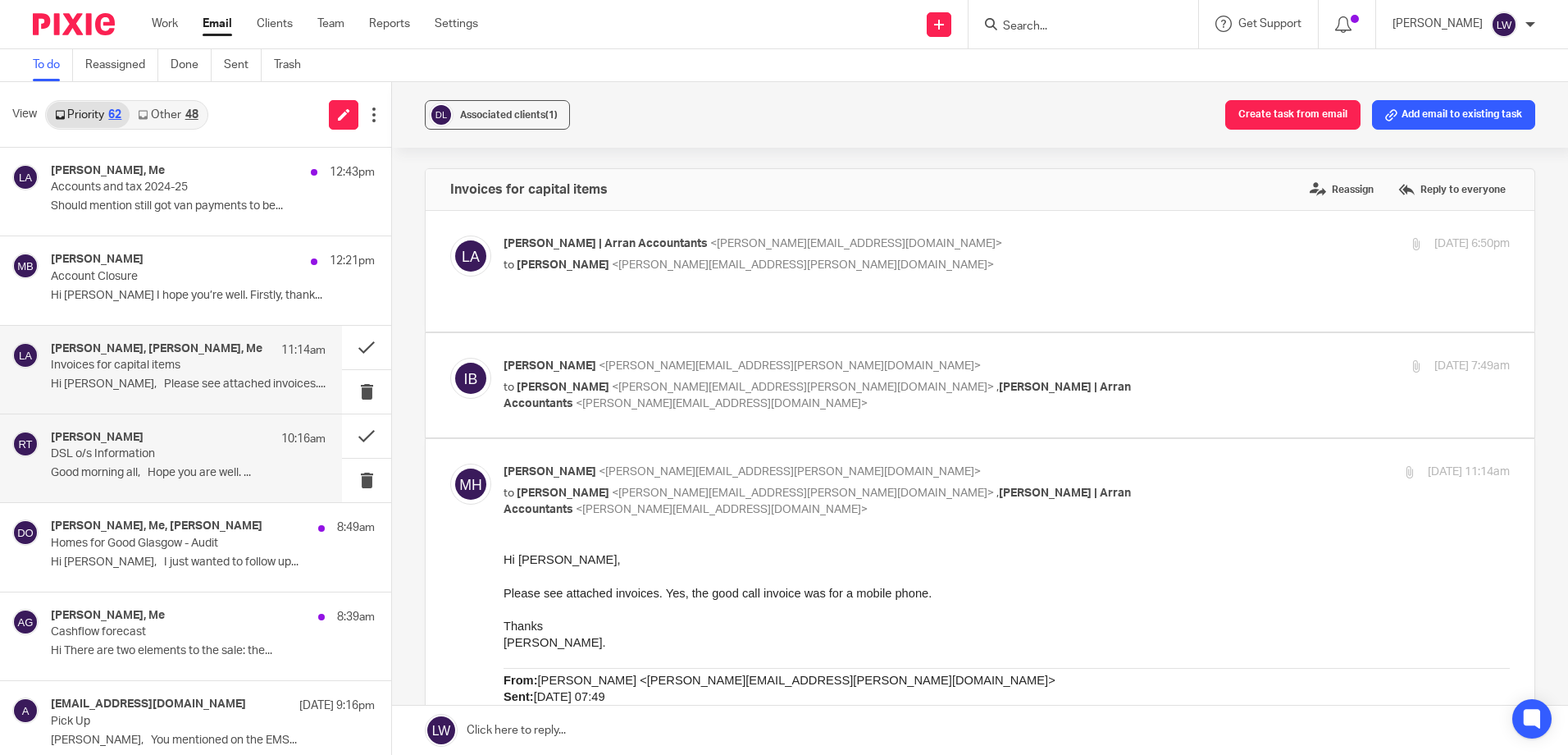
click at [70, 464] on div "Ryan Tennant 10:16am DSL o/s Information Good morning all, Hope you are well. .…" at bounding box center [188, 457] width 275 height 55
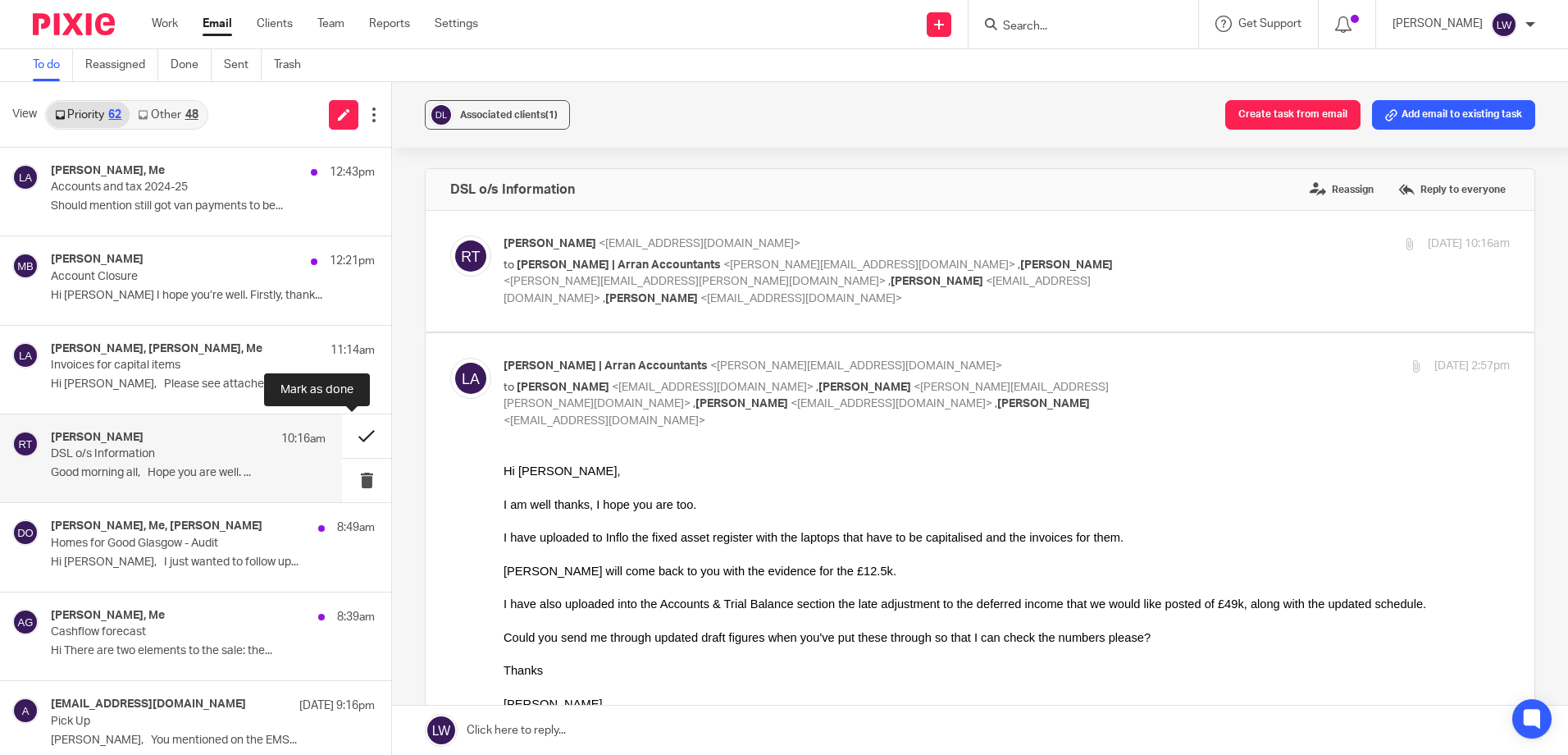
click at [344, 432] on button at bounding box center [366, 436] width 50 height 43
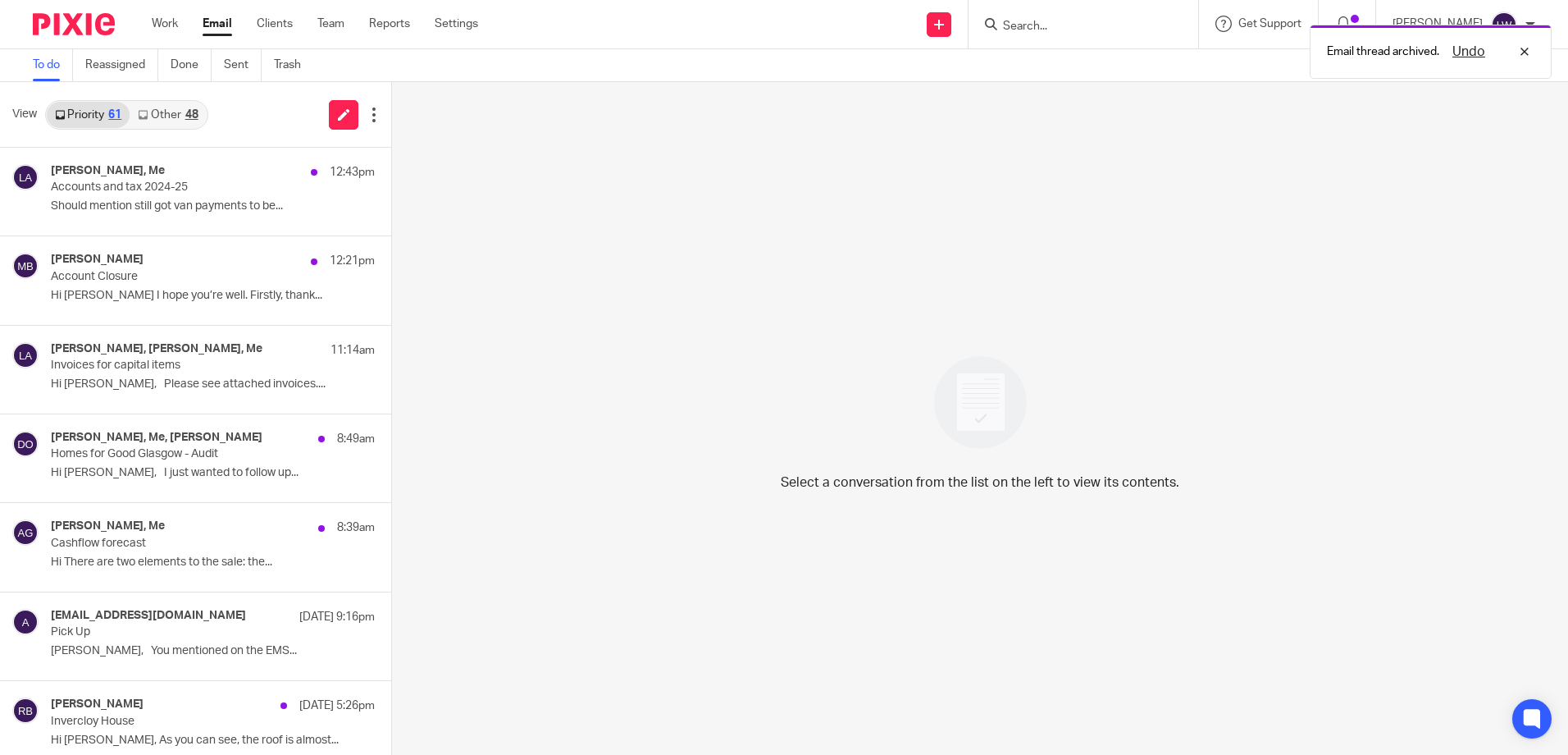
click at [151, 110] on link "Other 48" at bounding box center [168, 115] width 77 height 26
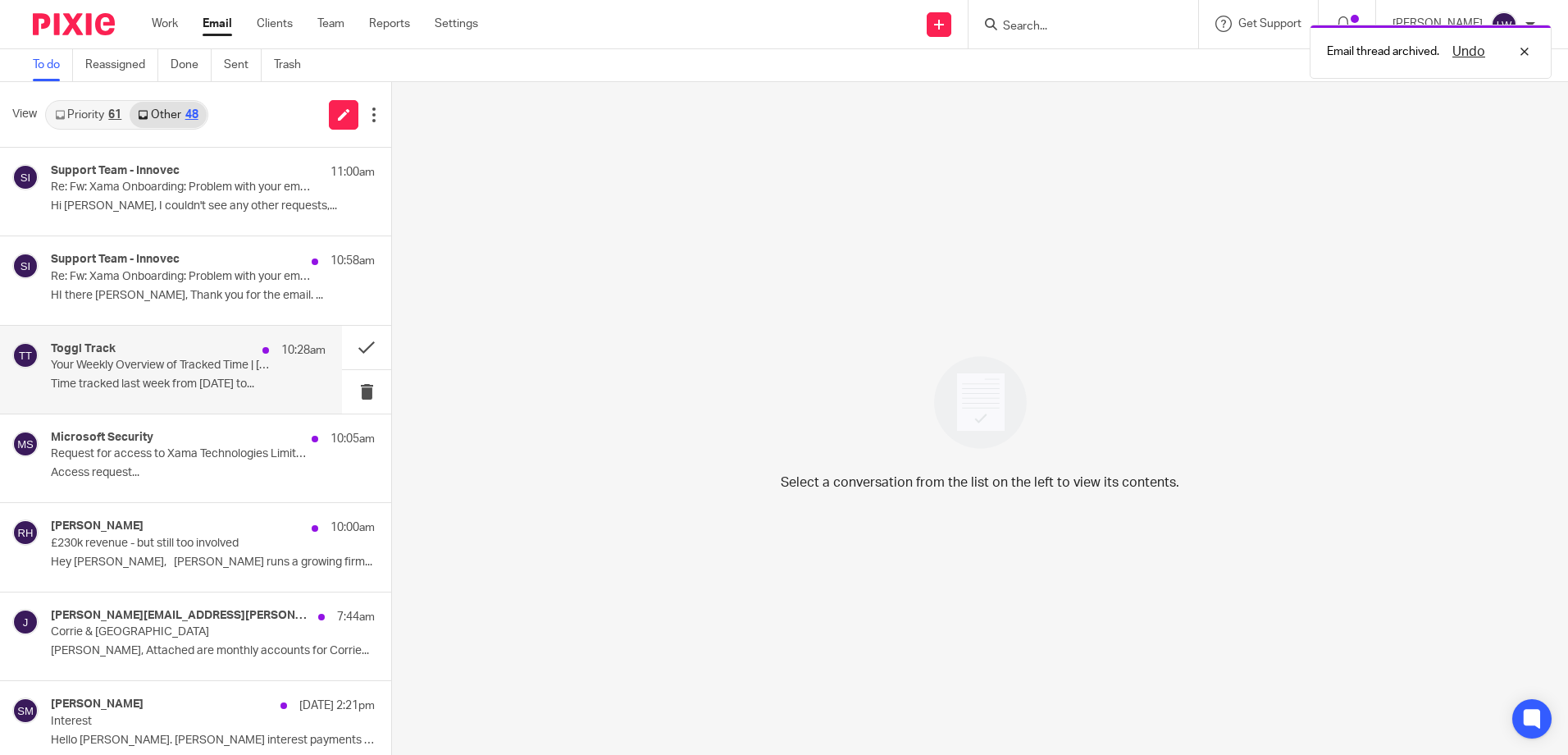
click at [137, 364] on p "Your Weekly Overview of Tracked Time | 08/04/2025 - 08/10/2025" at bounding box center [160, 364] width 220 height 14
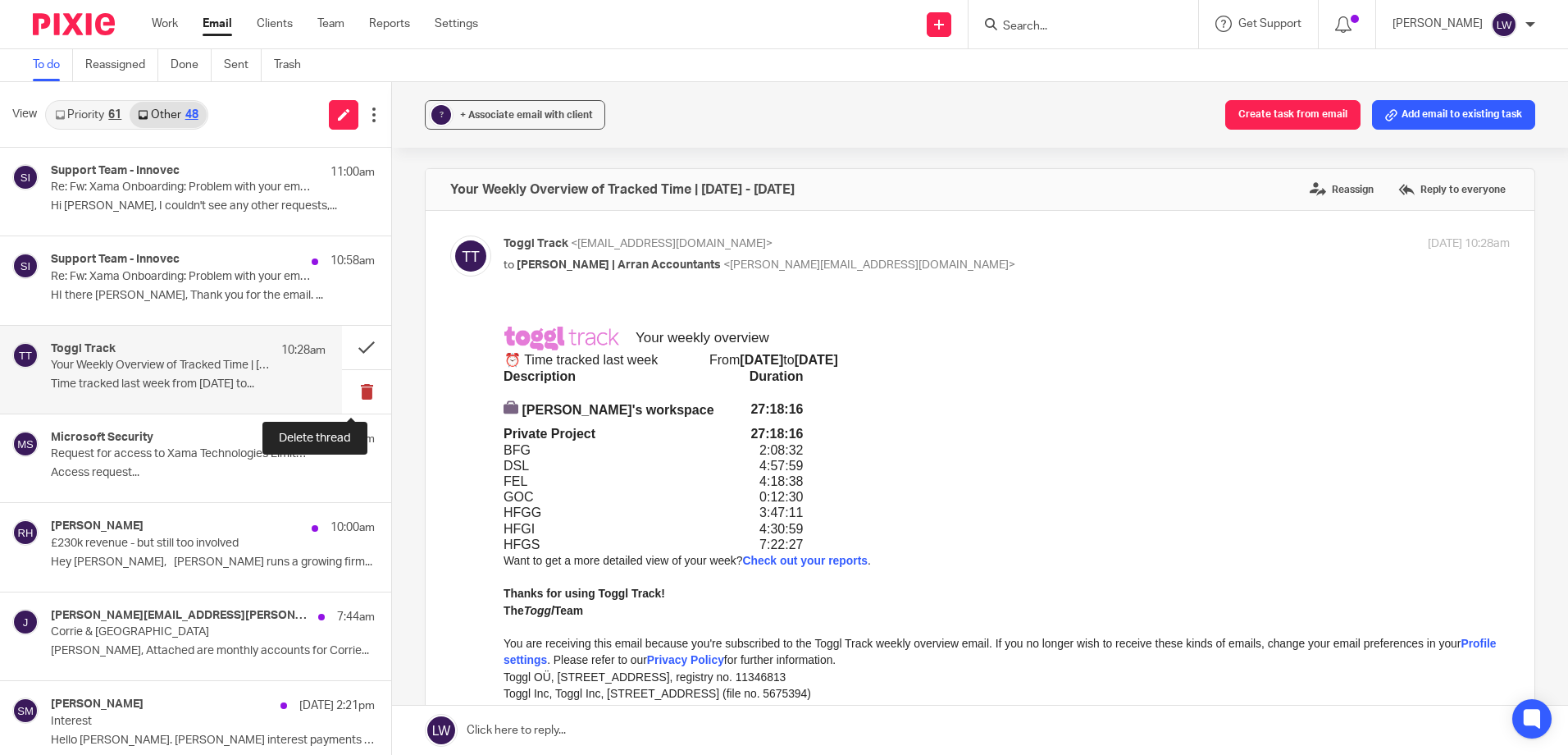
click at [353, 391] on button at bounding box center [366, 391] width 50 height 43
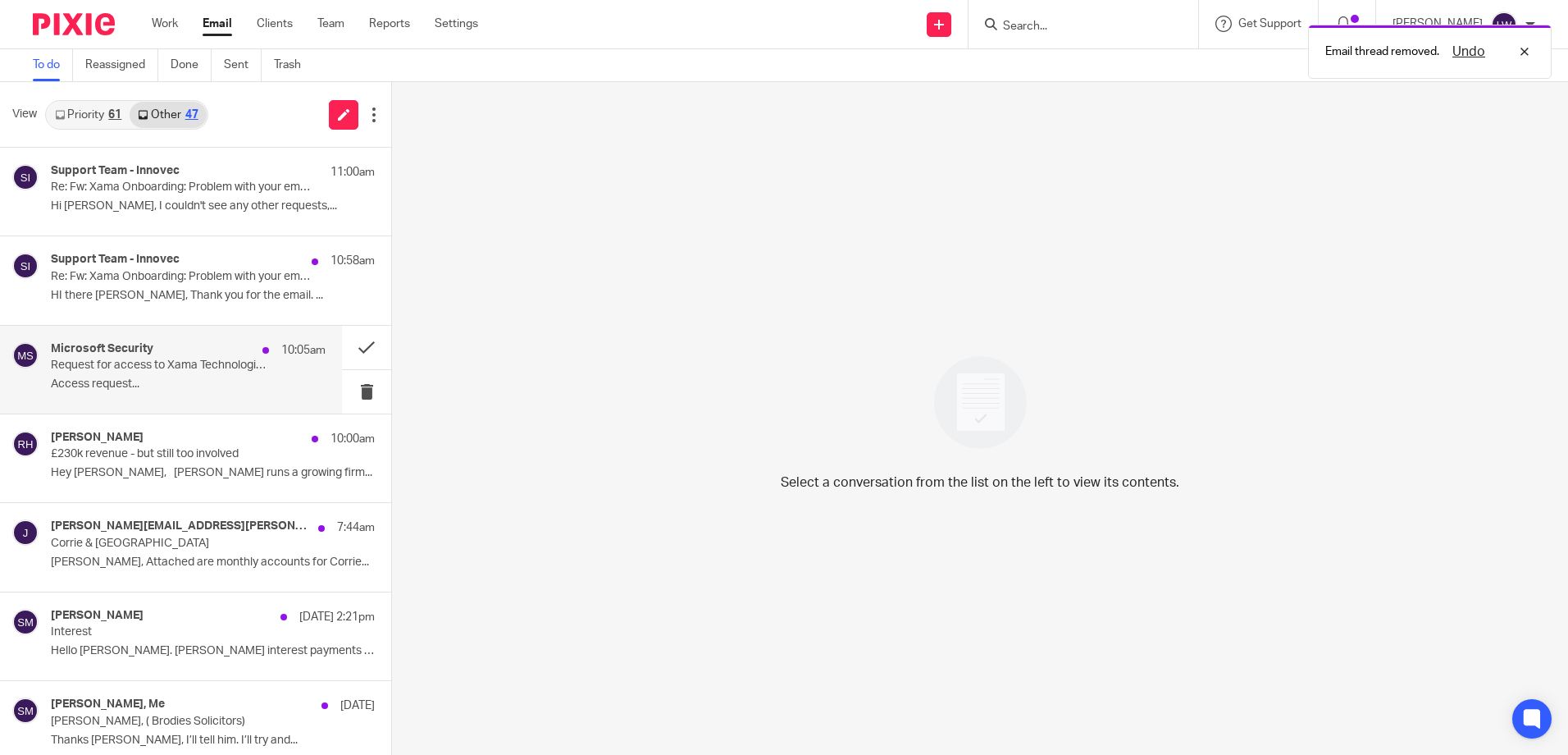
click at [113, 371] on p "Request for access to Xama Technologies Limited Approved" at bounding box center [160, 364] width 220 height 14
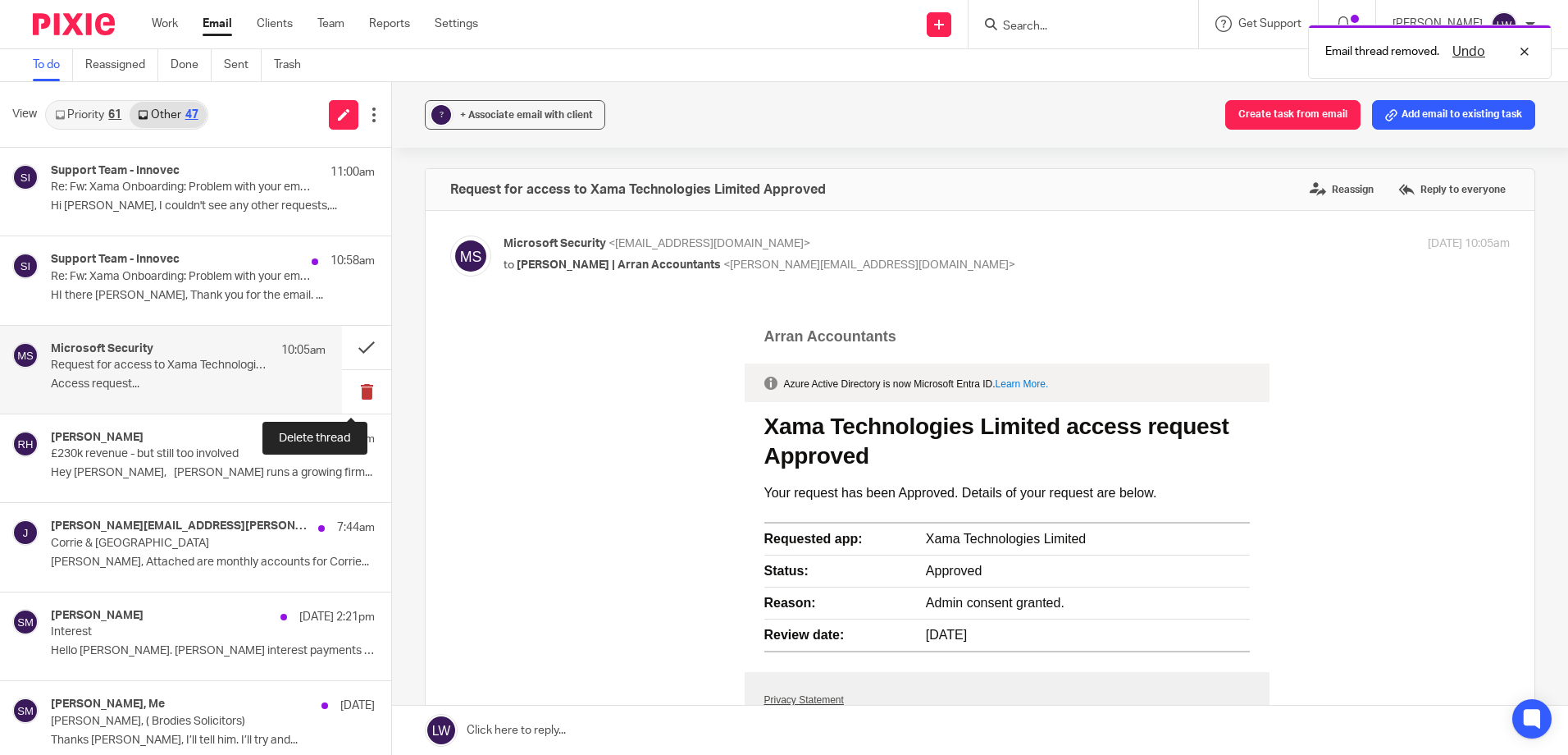
click at [354, 389] on button at bounding box center [366, 391] width 50 height 43
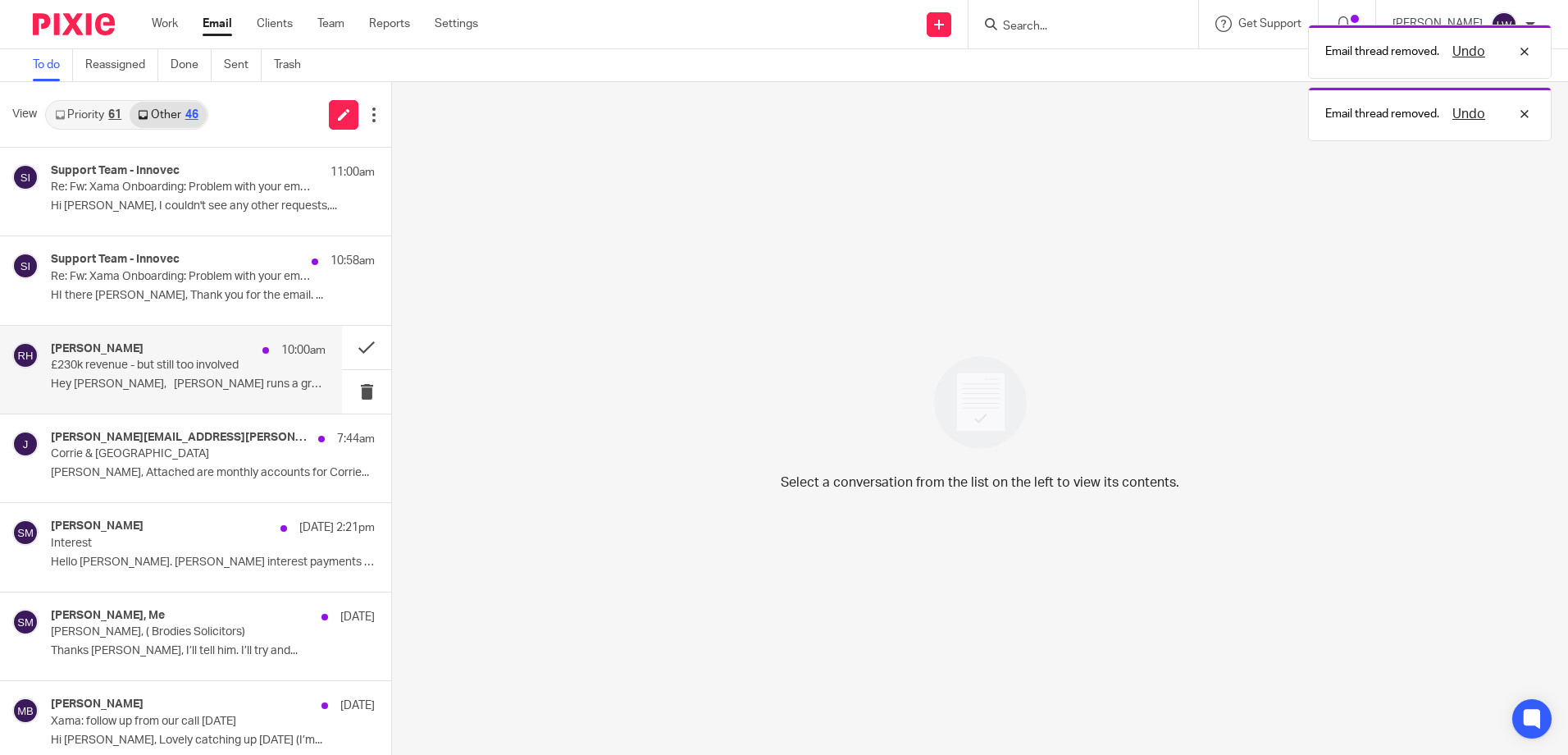
click at [108, 377] on p "Hey Lorna, Stephen runs a growing firm..." at bounding box center [188, 383] width 275 height 14
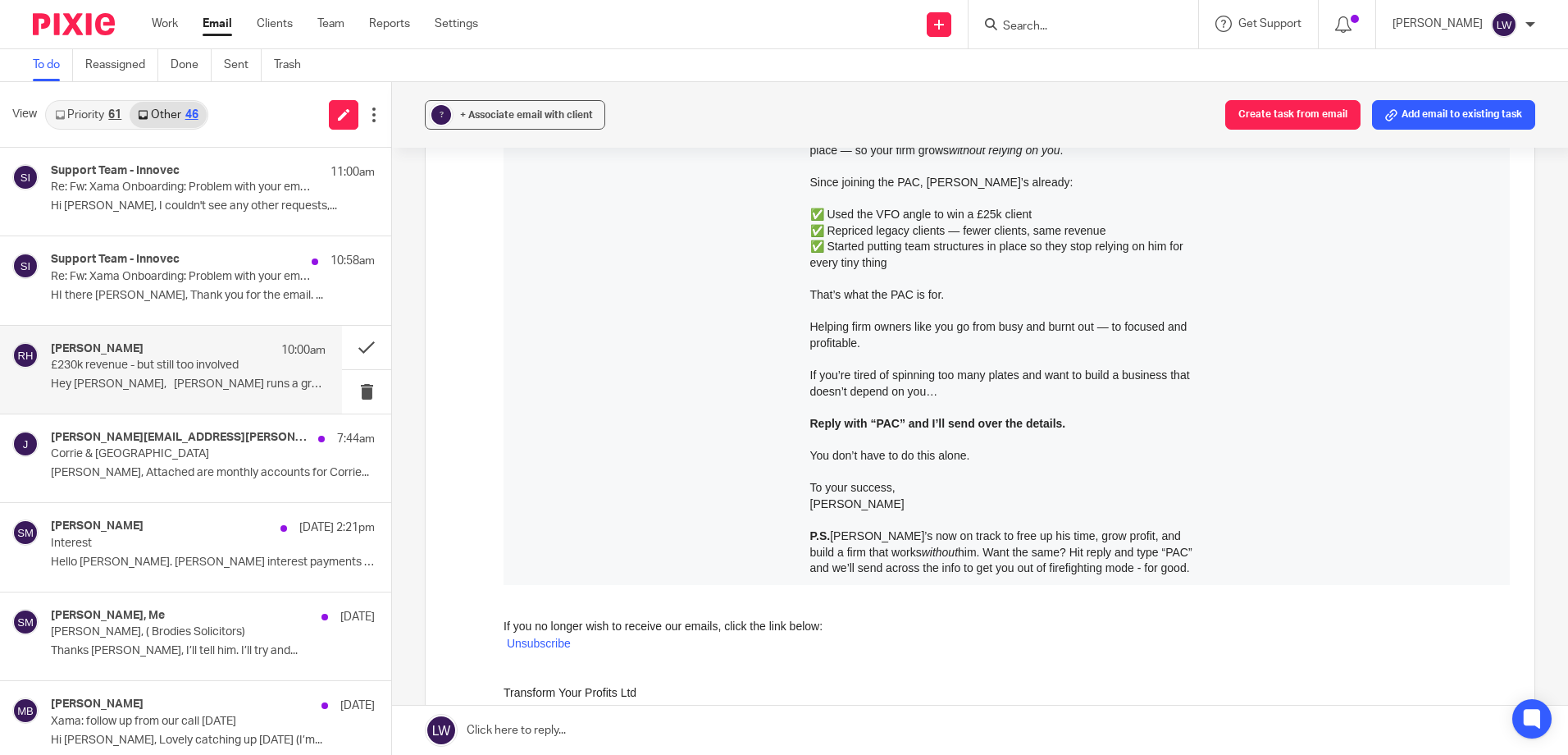
scroll to position [738, 0]
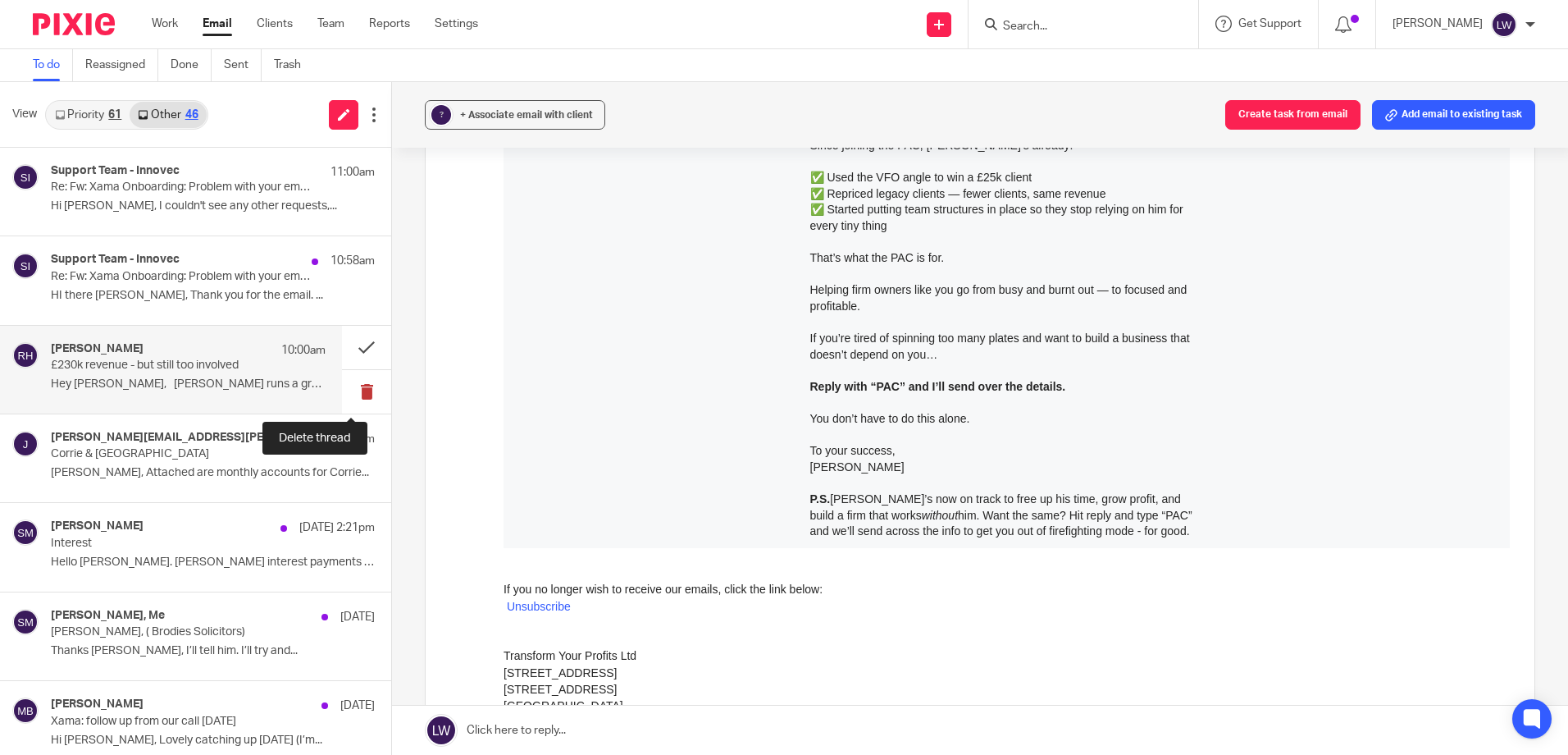
click at [363, 392] on button at bounding box center [366, 391] width 50 height 43
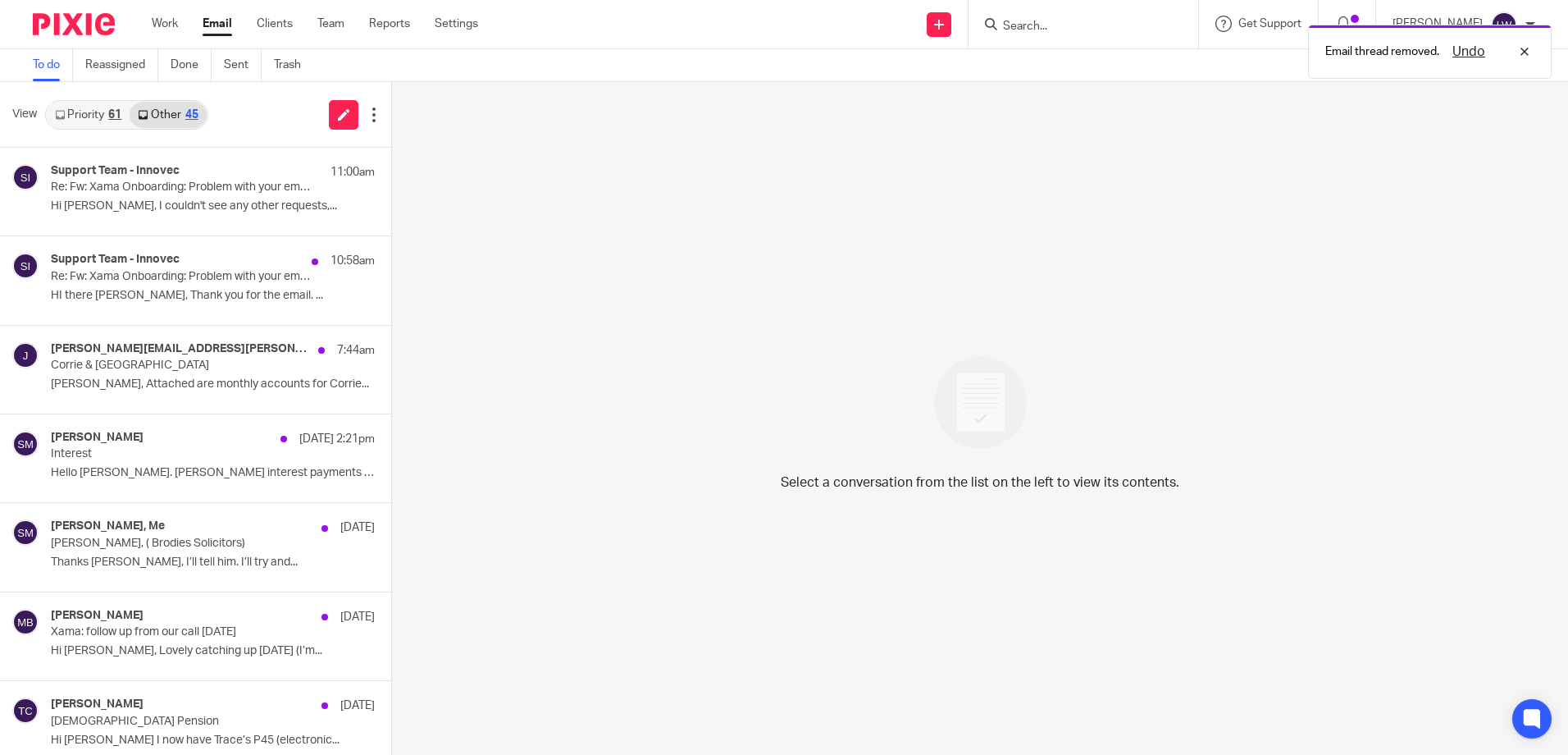
click at [84, 107] on link "Priority 61" at bounding box center [88, 115] width 83 height 26
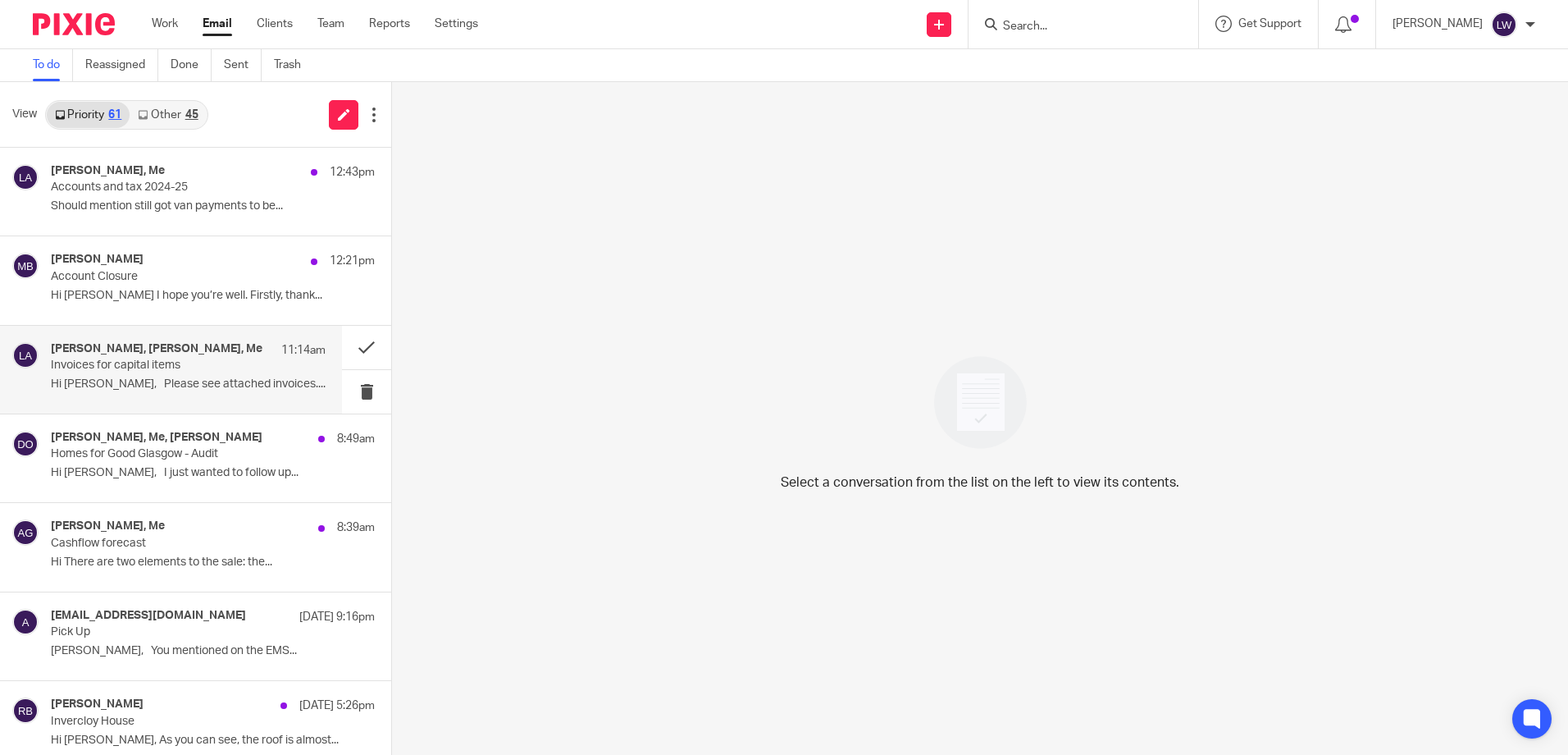
click at [154, 390] on p "Hi Iain, Please see attached invoices...." at bounding box center [188, 383] width 275 height 14
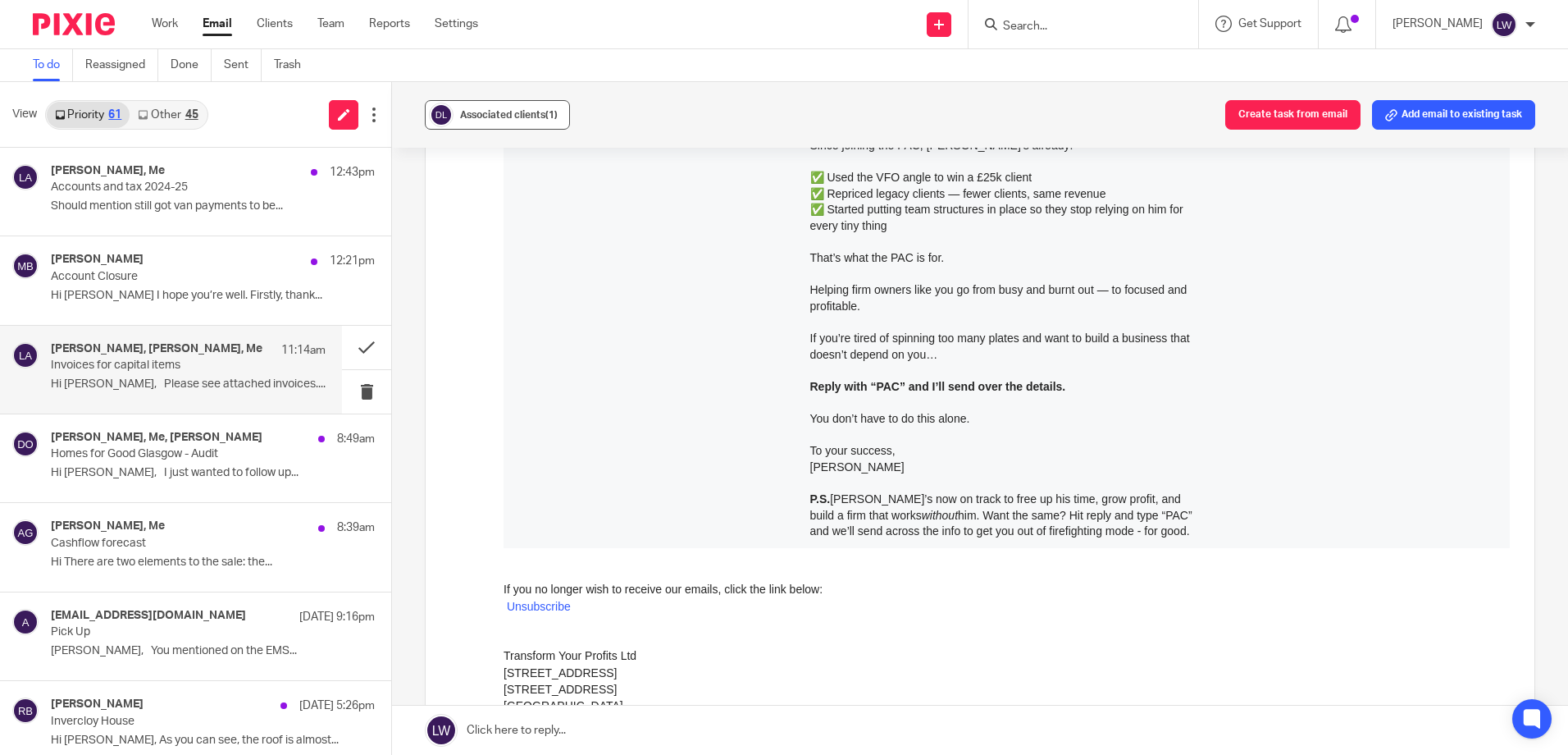
click at [483, 119] on span "Associated clients (1)" at bounding box center [509, 115] width 97 height 10
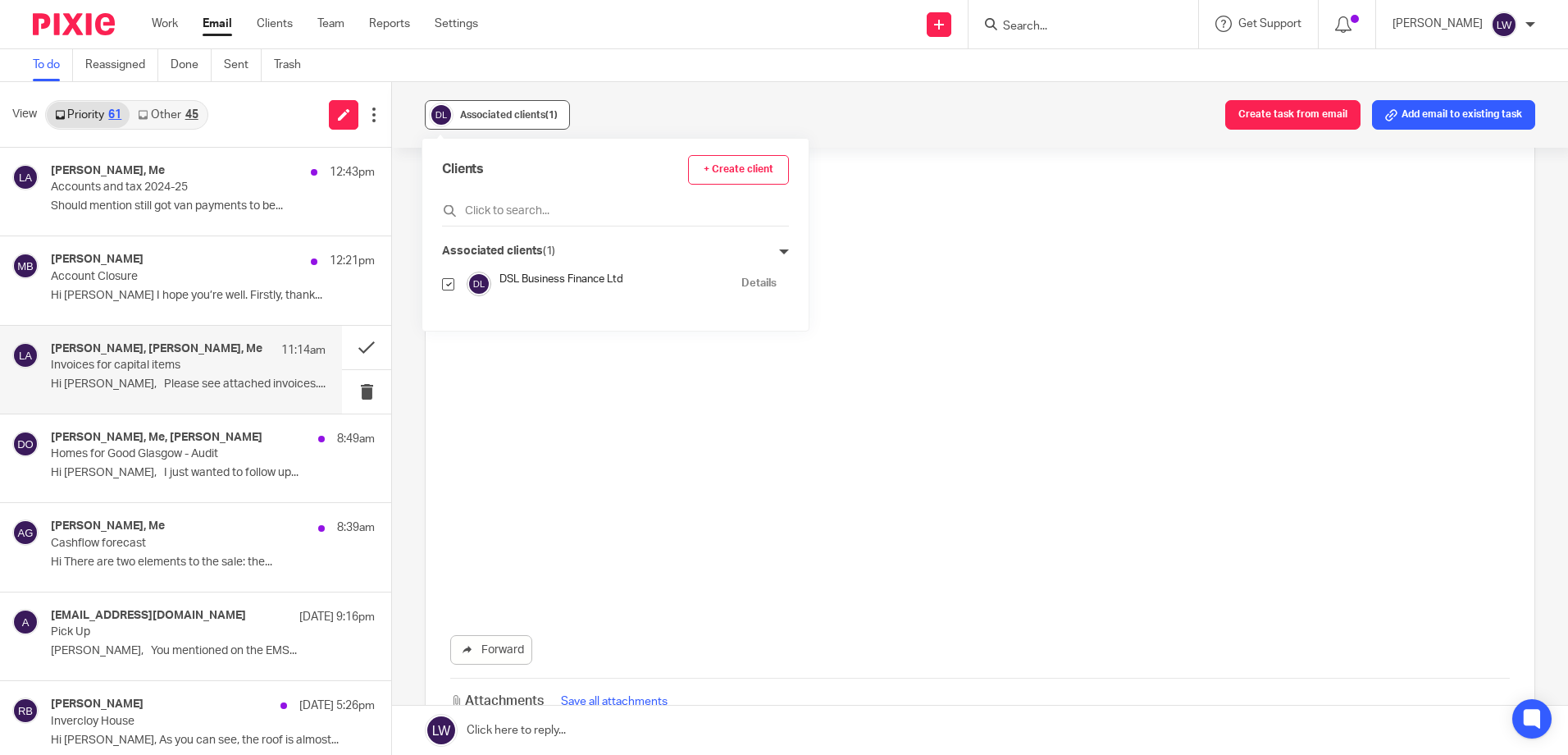
scroll to position [0, 0]
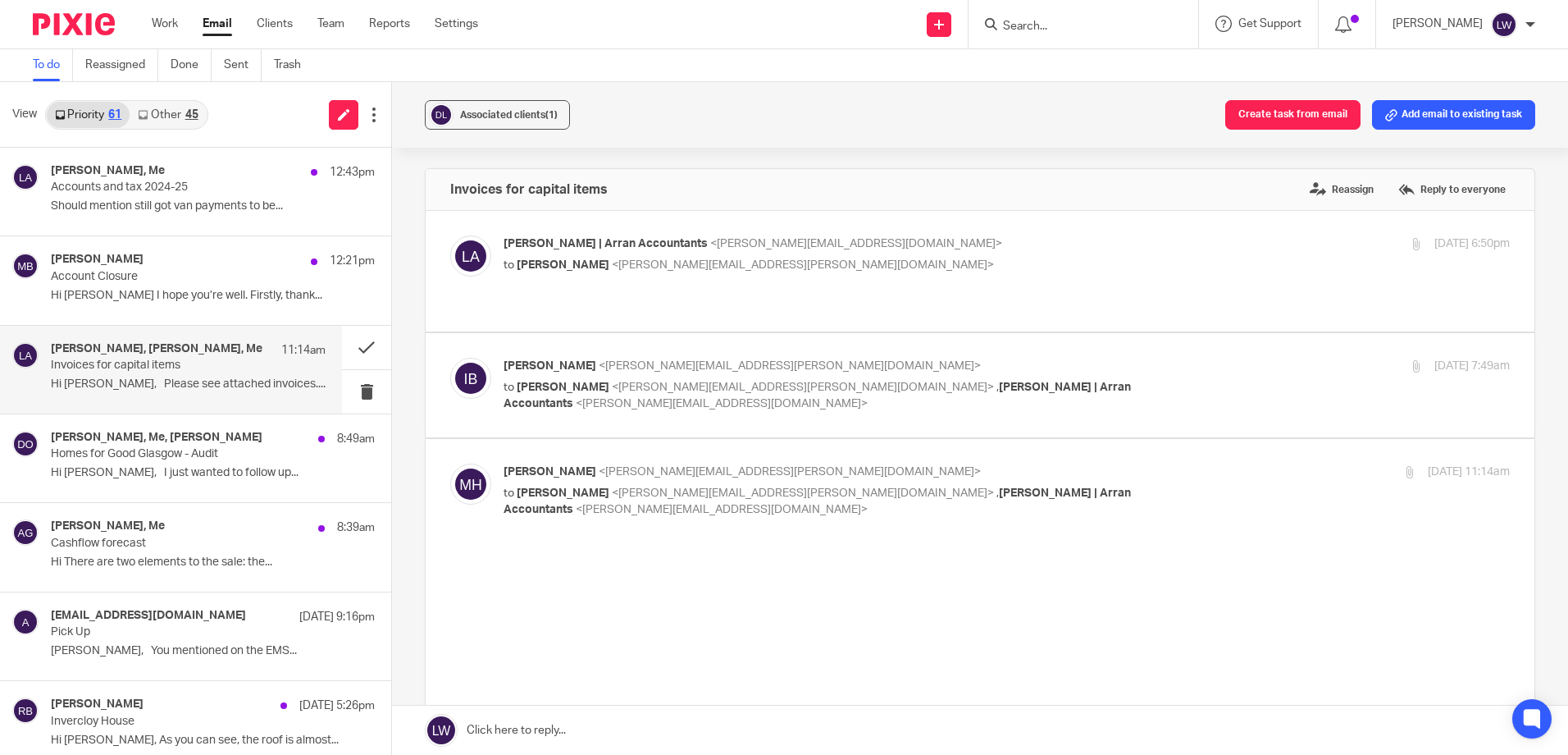
click at [658, 108] on div "Associated clients (1) Create task from email Add email to existing task" at bounding box center [980, 115] width 1176 height 66
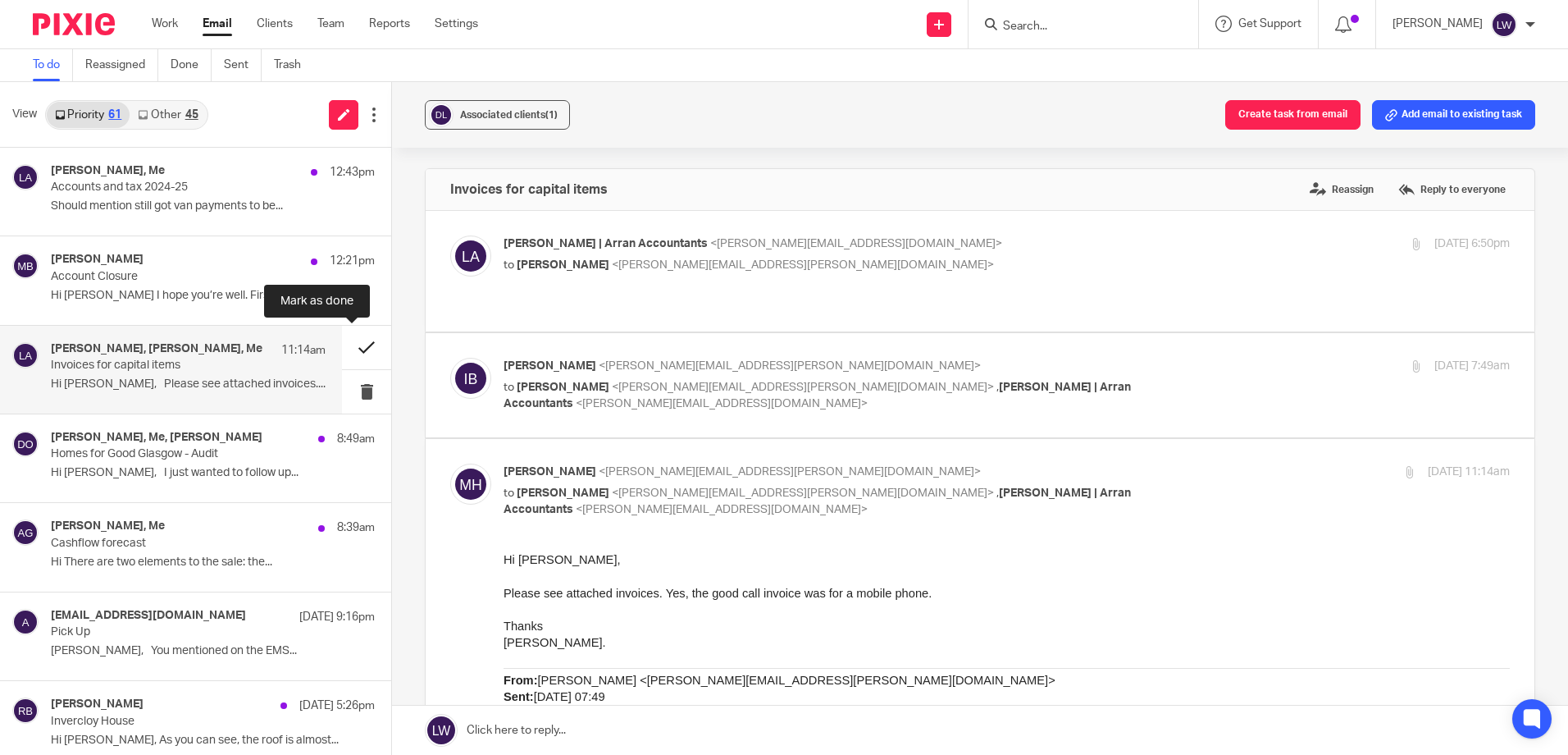
click at [348, 342] on button at bounding box center [366, 347] width 50 height 43
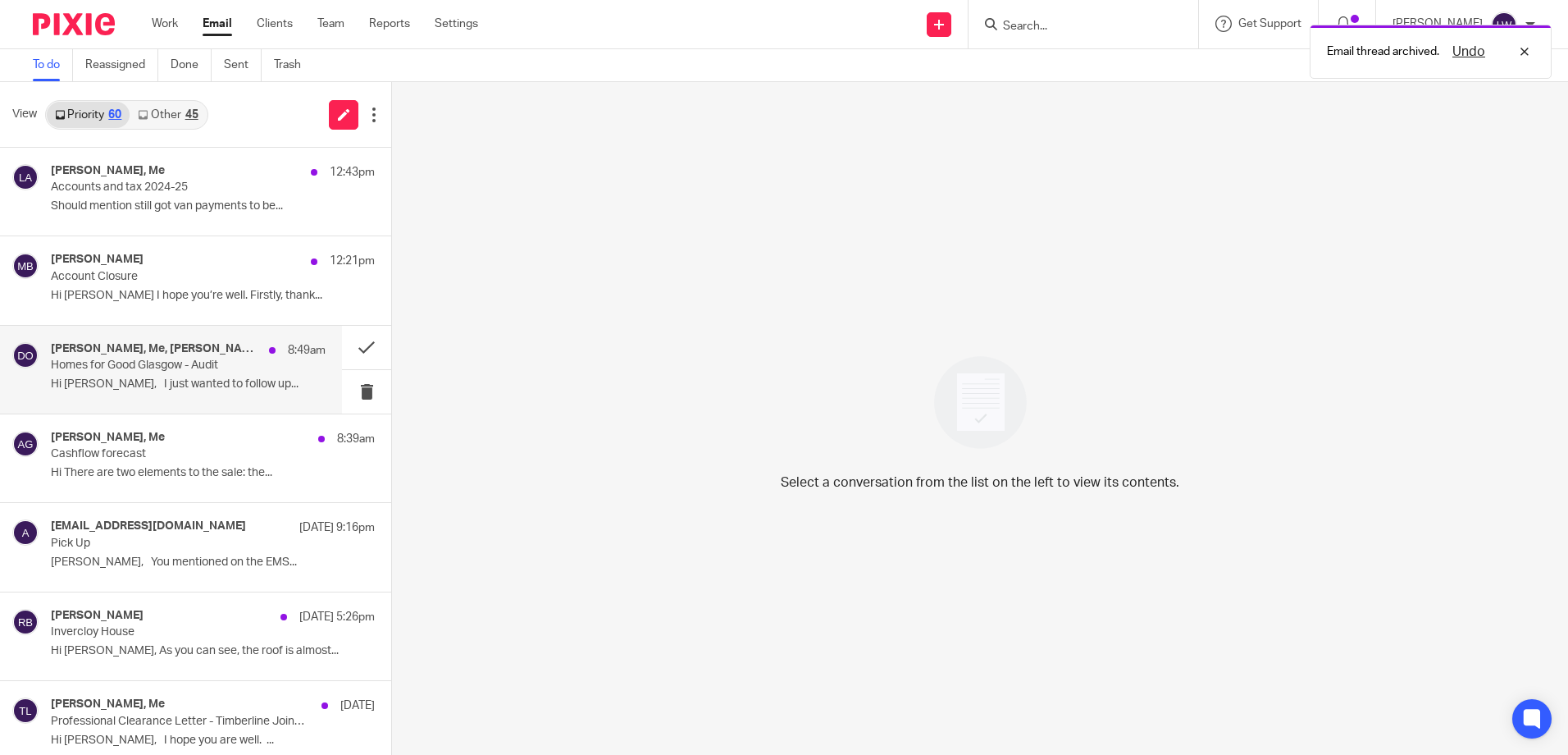
click at [148, 384] on p "Hi Lorna, I just wanted to follow up..." at bounding box center [188, 383] width 275 height 14
